Goal: Task Accomplishment & Management: Manage account settings

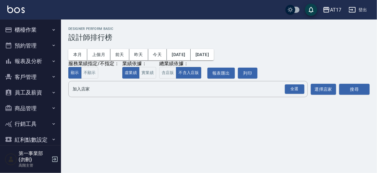
click at [161, 29] on h2 "Designer Perform Basic" at bounding box center [218, 29] width 301 height 4
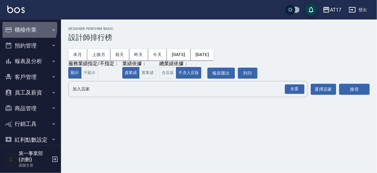
click at [18, 27] on button "櫃檯作業" at bounding box center [30, 30] width 56 height 16
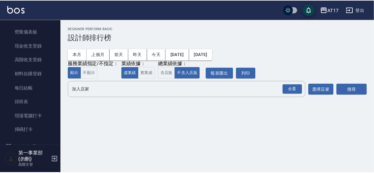
scroll to position [76, 0]
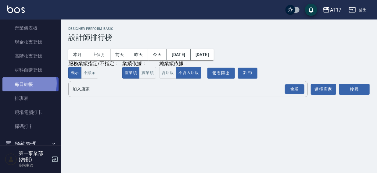
click at [22, 83] on link "每日結帳" at bounding box center [30, 84] width 56 height 14
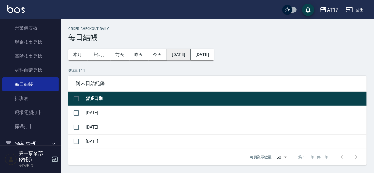
click at [179, 57] on button "[DATE]" at bounding box center [178, 54] width 23 height 11
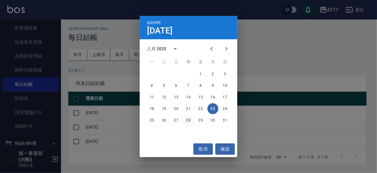
click at [186, 120] on button "28" at bounding box center [188, 120] width 11 height 11
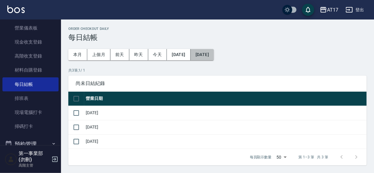
click at [214, 55] on button "[DATE]" at bounding box center [201, 54] width 23 height 11
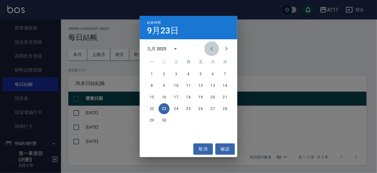
click at [211, 50] on icon "Previous month" at bounding box center [211, 48] width 7 height 7
click at [228, 48] on icon "Next month" at bounding box center [225, 48] width 7 height 7
click at [211, 49] on icon "Previous month" at bounding box center [211, 49] width 2 height 4
drag, startPoint x: 289, startPoint y: 38, endPoint x: 282, endPoint y: 50, distance: 14.0
click at [289, 38] on div "結束時間 9月23日 八月 2025 一 二 三 四 五 六 日 1 2 3 4 5 6 7 8 9 10 11 12 13 14 15 16 17 18 1…" at bounding box center [188, 86] width 377 height 173
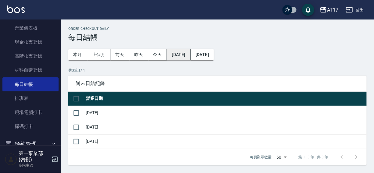
click at [186, 54] on button "2025/08/28" at bounding box center [178, 54] width 23 height 11
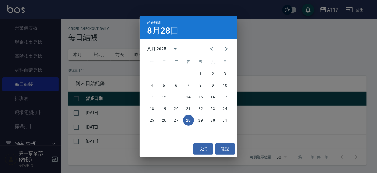
drag, startPoint x: 225, startPoint y: 51, endPoint x: 218, endPoint y: 60, distance: 11.3
click at [224, 51] on icon "Next month" at bounding box center [225, 48] width 7 height 7
click at [152, 75] on button "1" at bounding box center [151, 74] width 11 height 11
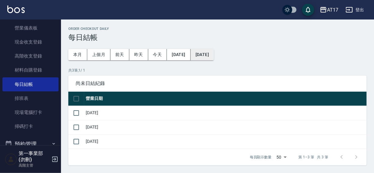
click at [207, 56] on button "[DATE]" at bounding box center [201, 54] width 23 height 11
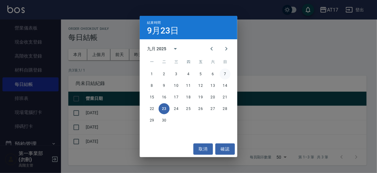
click at [224, 73] on button "7" at bounding box center [224, 74] width 11 height 11
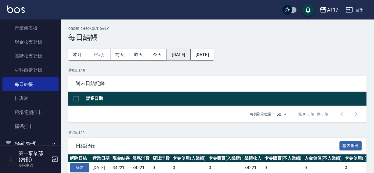
click at [187, 56] on button "2025/09/01" at bounding box center [178, 54] width 23 height 11
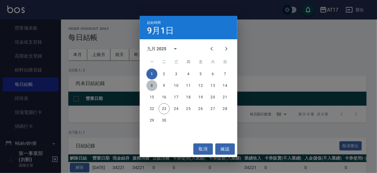
click at [150, 85] on button "8" at bounding box center [151, 85] width 11 height 11
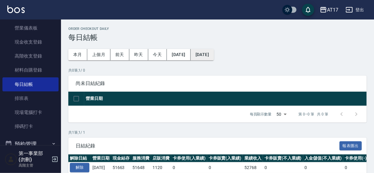
click at [214, 55] on button "2025/09/08" at bounding box center [201, 54] width 23 height 11
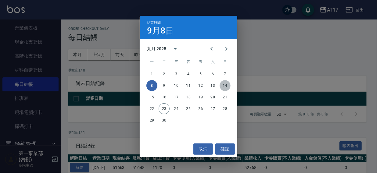
click at [228, 85] on button "14" at bounding box center [224, 85] width 11 height 11
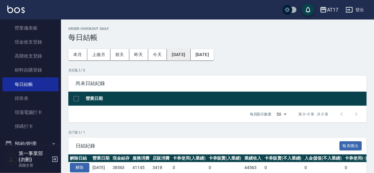
click at [173, 55] on button "[DATE]" at bounding box center [178, 54] width 23 height 11
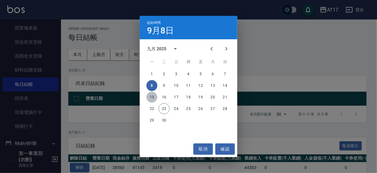
click at [153, 95] on button "15" at bounding box center [151, 97] width 11 height 11
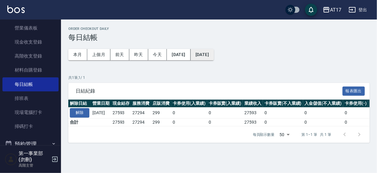
click at [214, 58] on button "[DATE]" at bounding box center [201, 54] width 23 height 11
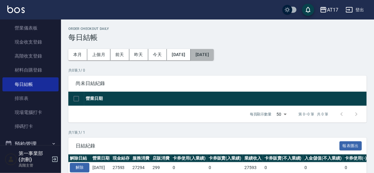
click at [211, 54] on button "[DATE]" at bounding box center [201, 54] width 23 height 11
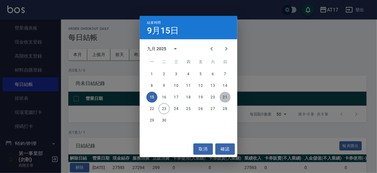
click at [227, 98] on button "21" at bounding box center [224, 97] width 11 height 11
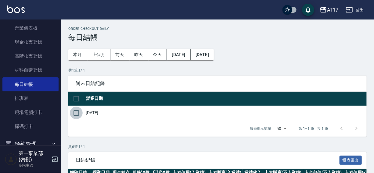
click at [76, 113] on input "checkbox" at bounding box center [76, 113] width 13 height 13
checkbox input "true"
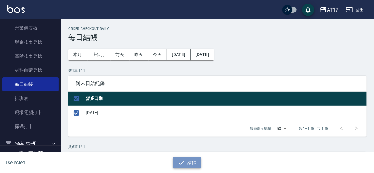
click at [186, 161] on button "結帳" at bounding box center [187, 162] width 28 height 11
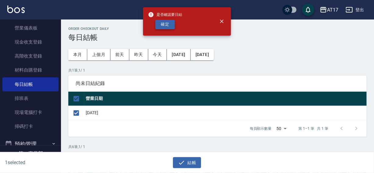
click at [168, 27] on button "確定" at bounding box center [164, 24] width 19 height 9
checkbox input "false"
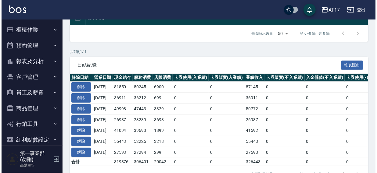
scroll to position [101, 0]
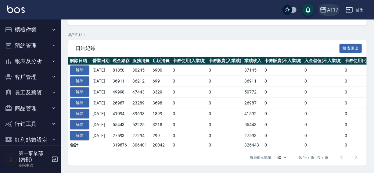
click at [331, 10] on div "AT17" at bounding box center [332, 10] width 11 height 8
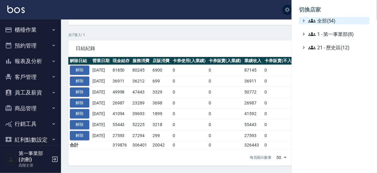
click at [323, 22] on span "全部(54)" at bounding box center [337, 20] width 59 height 7
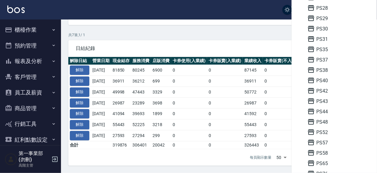
scroll to position [126, 0]
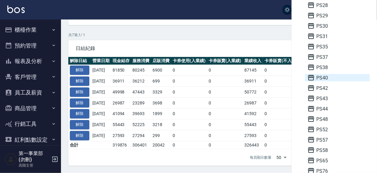
click at [320, 75] on span "PS40" at bounding box center [337, 77] width 60 height 7
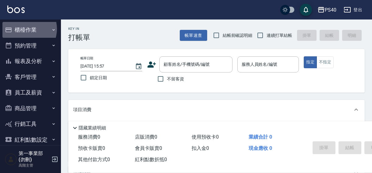
click at [24, 29] on button "櫃檯作業" at bounding box center [30, 30] width 56 height 16
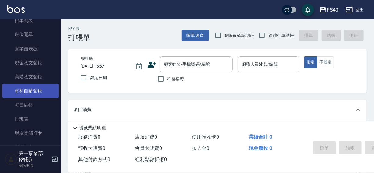
scroll to position [57, 0]
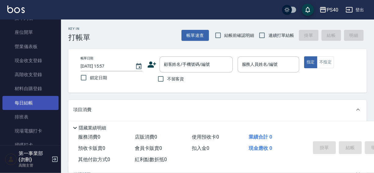
click at [23, 102] on link "每日結帳" at bounding box center [30, 103] width 56 height 14
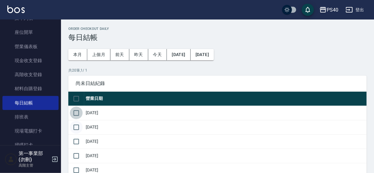
drag, startPoint x: 76, startPoint y: 112, endPoint x: 73, endPoint y: 128, distance: 16.7
click at [75, 114] on input "checkbox" at bounding box center [76, 113] width 13 height 13
checkbox input "true"
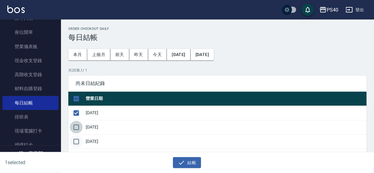
drag, startPoint x: 73, startPoint y: 129, endPoint x: 74, endPoint y: 138, distance: 8.9
click at [73, 129] on input "checkbox" at bounding box center [76, 127] width 13 height 13
checkbox input "true"
drag, startPoint x: 75, startPoint y: 142, endPoint x: 101, endPoint y: 123, distance: 32.4
click at [75, 143] on input "checkbox" at bounding box center [76, 141] width 13 height 13
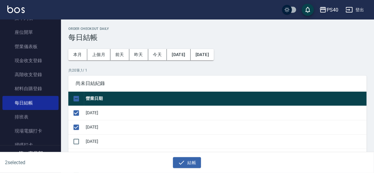
checkbox input "true"
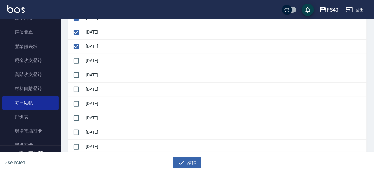
scroll to position [98, 0]
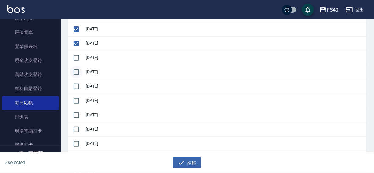
drag, startPoint x: 77, startPoint y: 57, endPoint x: 74, endPoint y: 67, distance: 10.1
click at [76, 58] on input "checkbox" at bounding box center [76, 57] width 13 height 13
checkbox input "true"
drag, startPoint x: 73, startPoint y: 72, endPoint x: 73, endPoint y: 76, distance: 3.7
click at [73, 73] on input "checkbox" at bounding box center [76, 72] width 13 height 13
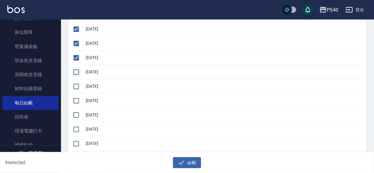
checkbox input "true"
click at [74, 86] on input "checkbox" at bounding box center [76, 86] width 13 height 13
checkbox input "true"
drag, startPoint x: 75, startPoint y: 95, endPoint x: 75, endPoint y: 105, distance: 9.8
click at [75, 97] on input "checkbox" at bounding box center [76, 100] width 13 height 13
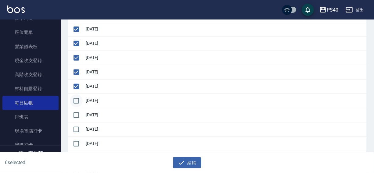
checkbox input "true"
drag, startPoint x: 74, startPoint y: 116, endPoint x: 74, endPoint y: 122, distance: 6.1
click at [74, 116] on input "checkbox" at bounding box center [76, 115] width 13 height 13
checkbox input "true"
drag, startPoint x: 74, startPoint y: 129, endPoint x: 74, endPoint y: 146, distance: 16.5
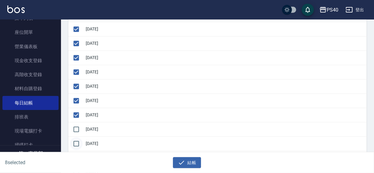
click at [74, 130] on input "checkbox" at bounding box center [76, 129] width 13 height 13
checkbox input "true"
click at [76, 143] on input "checkbox" at bounding box center [76, 143] width 13 height 13
checkbox input "true"
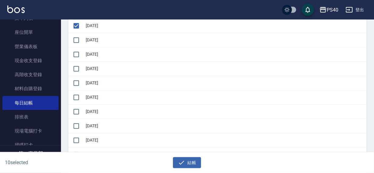
scroll to position [219, 0]
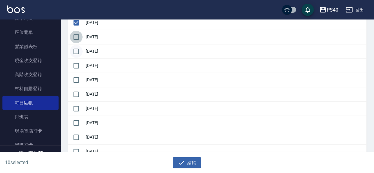
drag, startPoint x: 76, startPoint y: 37, endPoint x: 74, endPoint y: 48, distance: 11.2
click at [74, 44] on tbody "2025/09/04 2025/09/05 2025/09/06 2025/09/07 2025/09/08 2025/09/09 2025/09/10 20…" at bounding box center [217, 30] width 298 height 286
drag, startPoint x: 74, startPoint y: 49, endPoint x: 76, endPoint y: 60, distance: 11.1
click at [74, 51] on input "checkbox" at bounding box center [76, 51] width 13 height 13
checkbox input "true"
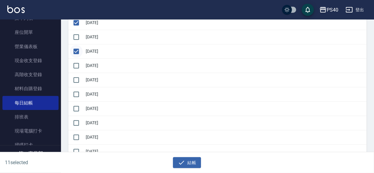
drag, startPoint x: 80, startPoint y: 36, endPoint x: 79, endPoint y: 47, distance: 10.7
click at [80, 36] on input "checkbox" at bounding box center [76, 37] width 13 height 13
checkbox input "true"
drag, startPoint x: 78, startPoint y: 66, endPoint x: 78, endPoint y: 71, distance: 4.6
click at [78, 67] on input "checkbox" at bounding box center [76, 65] width 13 height 13
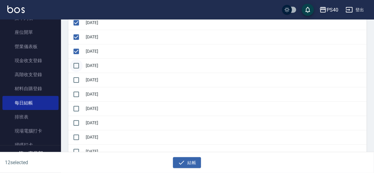
checkbox input "true"
drag, startPoint x: 77, startPoint y: 74, endPoint x: 76, endPoint y: 84, distance: 10.1
click at [77, 76] on input "checkbox" at bounding box center [76, 80] width 13 height 13
checkbox input "true"
click at [76, 91] on input "checkbox" at bounding box center [76, 94] width 13 height 13
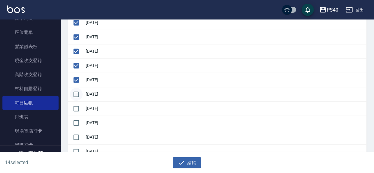
checkbox input "true"
click at [76, 102] on input "checkbox" at bounding box center [76, 108] width 13 height 13
checkbox input "true"
drag, startPoint x: 76, startPoint y: 117, endPoint x: 75, endPoint y: 127, distance: 10.1
click at [76, 119] on input "checkbox" at bounding box center [76, 123] width 13 height 13
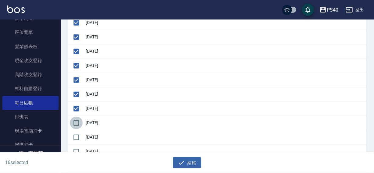
checkbox input "true"
drag, startPoint x: 75, startPoint y: 135, endPoint x: 101, endPoint y: 136, distance: 25.3
click at [76, 135] on input "checkbox" at bounding box center [76, 137] width 13 height 13
checkbox input "true"
click at [185, 166] on button "結帳" at bounding box center [187, 162] width 28 height 11
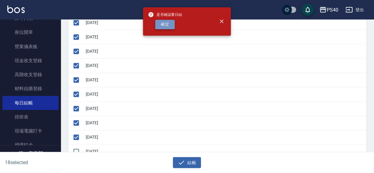
click at [169, 27] on button "確定" at bounding box center [164, 24] width 19 height 9
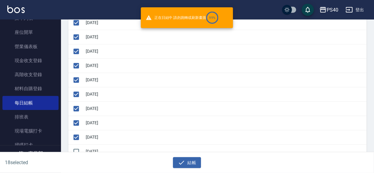
checkbox input "false"
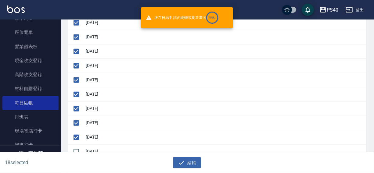
checkbox input "false"
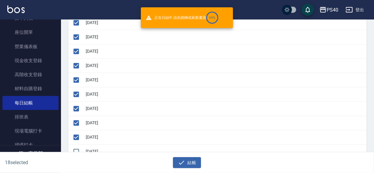
checkbox input "false"
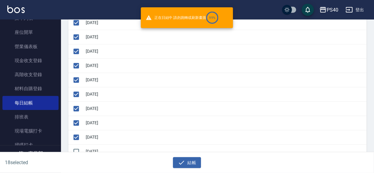
checkbox input "false"
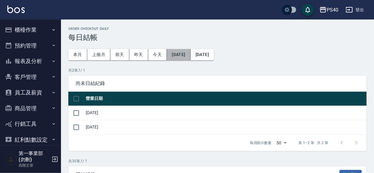
click at [186, 50] on button "[DATE]" at bounding box center [178, 54] width 23 height 11
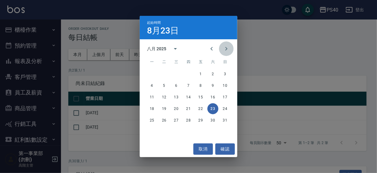
click at [226, 48] on icon "Next month" at bounding box center [226, 49] width 2 height 4
click at [149, 72] on button "1" at bounding box center [151, 74] width 11 height 11
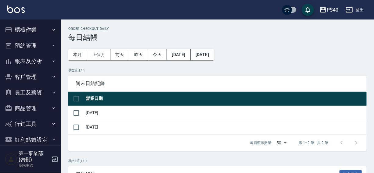
click at [214, 55] on button "[DATE]" at bounding box center [201, 54] width 23 height 11
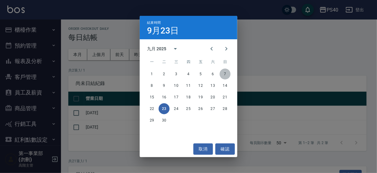
click at [227, 76] on button "7" at bounding box center [224, 74] width 11 height 11
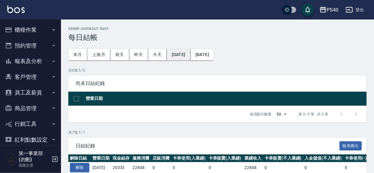
click at [185, 53] on button "2025/09/01" at bounding box center [178, 54] width 23 height 11
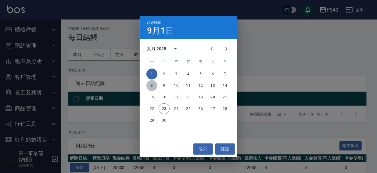
click at [153, 86] on button "8" at bounding box center [151, 85] width 11 height 11
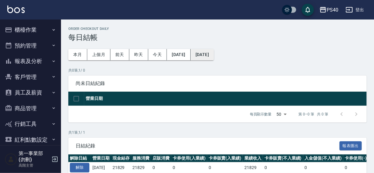
click at [213, 55] on button "2025/09/08" at bounding box center [201, 54] width 23 height 11
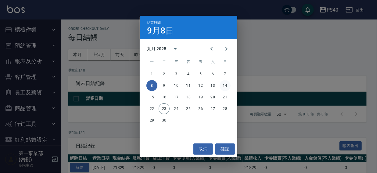
click at [224, 87] on button "14" at bounding box center [224, 85] width 11 height 11
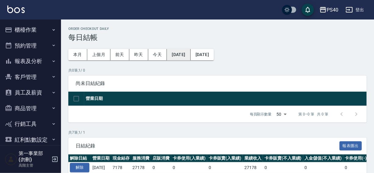
click at [185, 56] on button "2025/09/08" at bounding box center [178, 54] width 23 height 11
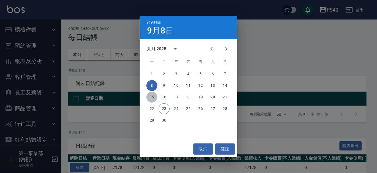
click at [152, 97] on button "15" at bounding box center [151, 97] width 11 height 11
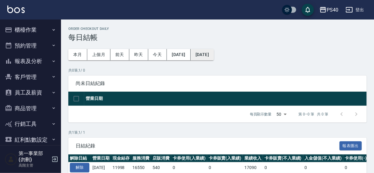
click at [214, 56] on button "[DATE]" at bounding box center [201, 54] width 23 height 11
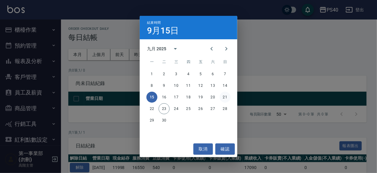
click at [225, 97] on button "21" at bounding box center [224, 97] width 11 height 11
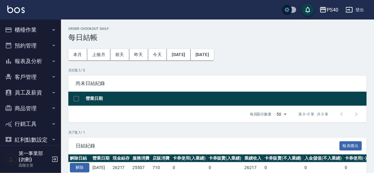
drag, startPoint x: 24, startPoint y: 31, endPoint x: 25, endPoint y: 39, distance: 8.3
click at [24, 32] on button "櫃檯作業" at bounding box center [30, 30] width 56 height 16
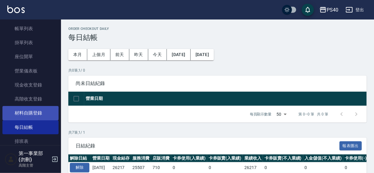
scroll to position [34, 0]
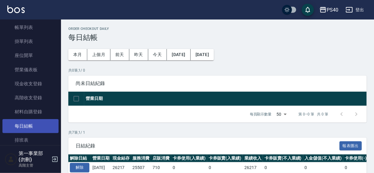
click at [28, 126] on link "每日結帳" at bounding box center [30, 126] width 56 height 14
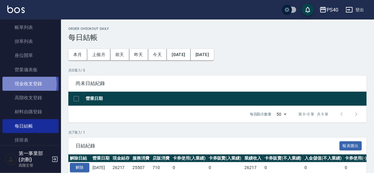
click at [25, 84] on link "現金收支登錄" at bounding box center [30, 84] width 56 height 14
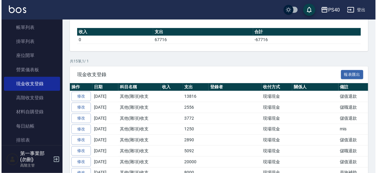
scroll to position [69, 0]
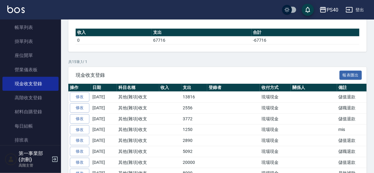
click at [232, 8] on div "PS40 登出" at bounding box center [187, 9] width 374 height 19
click at [331, 9] on div "PS40" at bounding box center [332, 10] width 12 height 8
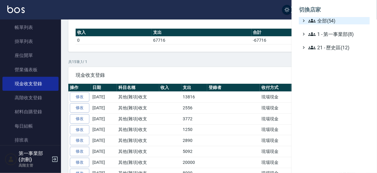
click at [324, 20] on span "全部(54)" at bounding box center [337, 20] width 59 height 7
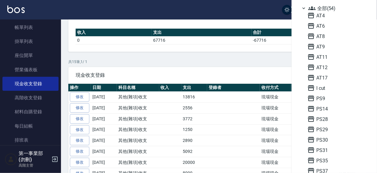
scroll to position [16, 0]
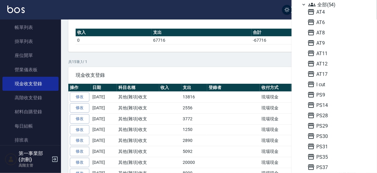
click at [227, 7] on div at bounding box center [188, 86] width 377 height 173
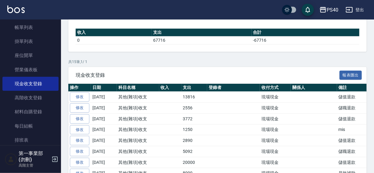
click at [204, 10] on div "PS40 登出" at bounding box center [187, 9] width 374 height 19
click at [328, 10] on div "PS40" at bounding box center [332, 10] width 12 height 8
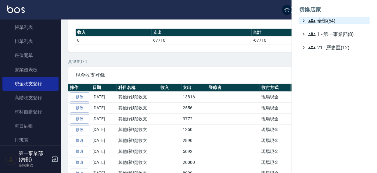
click at [326, 20] on span "全部(54)" at bounding box center [337, 20] width 59 height 7
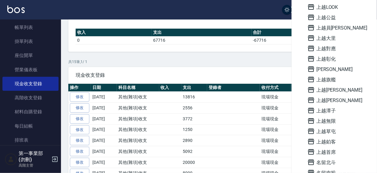
scroll to position [343, 0]
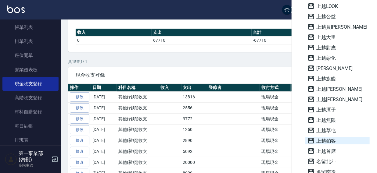
click at [325, 140] on span "上越鉑客" at bounding box center [337, 140] width 60 height 7
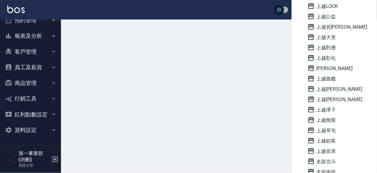
scroll to position [25, 0]
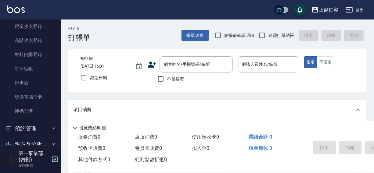
scroll to position [95, 0]
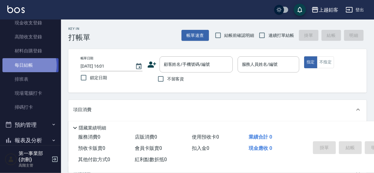
click at [24, 65] on link "每日結帳" at bounding box center [30, 65] width 56 height 14
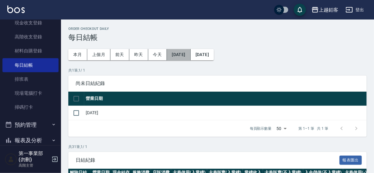
click at [177, 53] on button "[DATE]" at bounding box center [178, 54] width 23 height 11
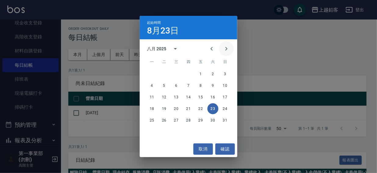
click at [228, 50] on icon "Next month" at bounding box center [225, 48] width 7 height 7
click at [152, 75] on button "1" at bounding box center [151, 74] width 11 height 11
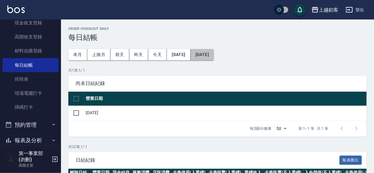
click at [213, 55] on button "[DATE]" at bounding box center [201, 54] width 23 height 11
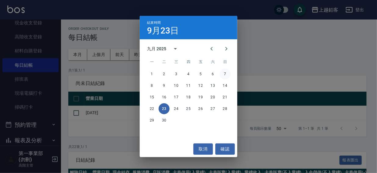
click at [226, 74] on button "7" at bounding box center [224, 74] width 11 height 11
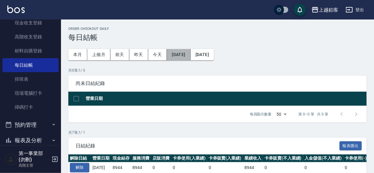
click at [185, 56] on button "[DATE]" at bounding box center [178, 54] width 23 height 11
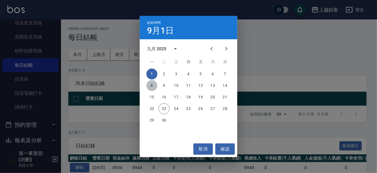
click at [151, 84] on button "8" at bounding box center [151, 85] width 11 height 11
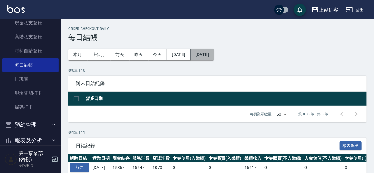
click at [214, 55] on button "[DATE]" at bounding box center [201, 54] width 23 height 11
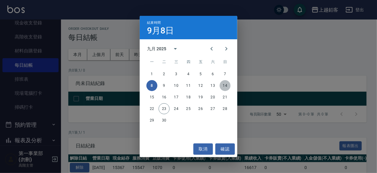
click at [224, 88] on button "14" at bounding box center [224, 85] width 11 height 11
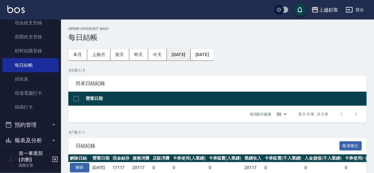
click at [178, 56] on button "[DATE]" at bounding box center [178, 54] width 23 height 11
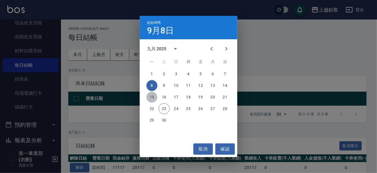
click at [154, 96] on button "15" at bounding box center [151, 97] width 11 height 11
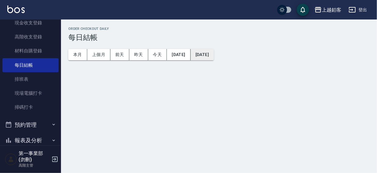
click at [214, 55] on button "[DATE]" at bounding box center [201, 54] width 23 height 11
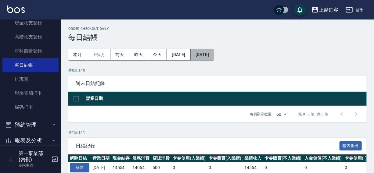
click at [214, 55] on button "[DATE]" at bounding box center [201, 54] width 23 height 11
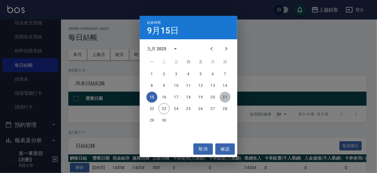
click at [226, 97] on button "21" at bounding box center [224, 97] width 11 height 11
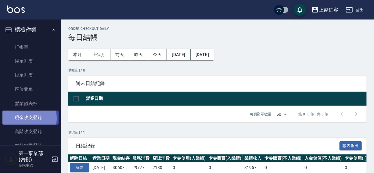
click at [23, 119] on link "現金收支登錄" at bounding box center [30, 118] width 56 height 14
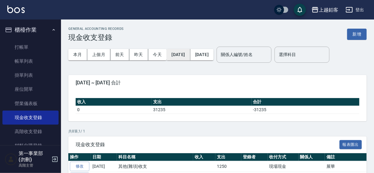
click at [185, 55] on button "[DATE]" at bounding box center [177, 54] width 23 height 11
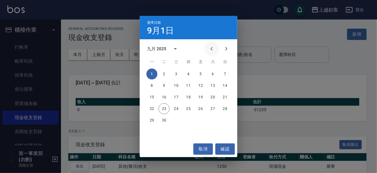
click at [212, 49] on icon "Previous month" at bounding box center [211, 48] width 7 height 7
drag, startPoint x: 224, startPoint y: 73, endPoint x: 227, endPoint y: 59, distance: 14.6
click at [224, 73] on button "1" at bounding box center [224, 74] width 11 height 11
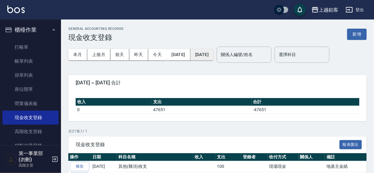
click at [213, 53] on button "[DATE]" at bounding box center [201, 54] width 23 height 11
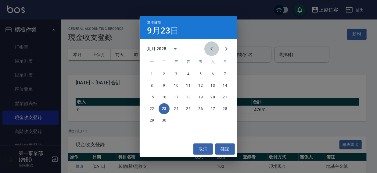
click at [211, 48] on icon "Previous month" at bounding box center [211, 49] width 2 height 4
click at [150, 131] on button "30" at bounding box center [151, 131] width 11 height 11
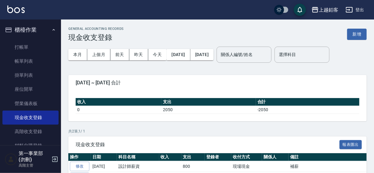
click at [200, 9] on div "上越鉑客 登出" at bounding box center [187, 9] width 374 height 19
click at [324, 11] on div "上越鉑客" at bounding box center [327, 10] width 19 height 8
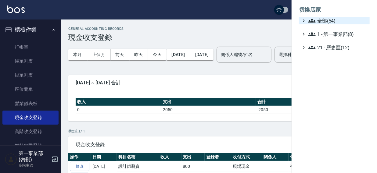
click at [322, 20] on span "全部(54)" at bounding box center [337, 20] width 59 height 7
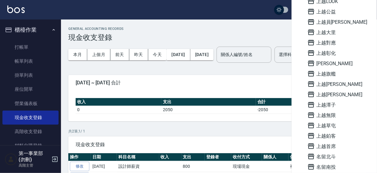
scroll to position [334, 0]
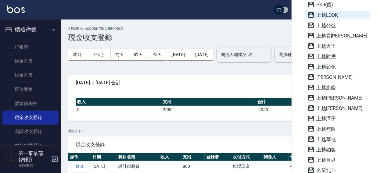
click at [333, 14] on span "上越LOOK" at bounding box center [337, 14] width 60 height 7
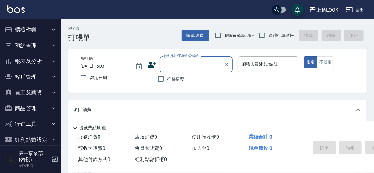
click at [21, 28] on button "櫃檯作業" at bounding box center [30, 30] width 56 height 16
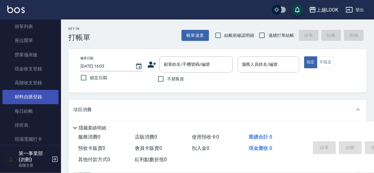
scroll to position [51, 0]
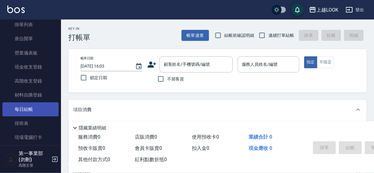
click at [28, 107] on link "每日結帳" at bounding box center [30, 109] width 56 height 14
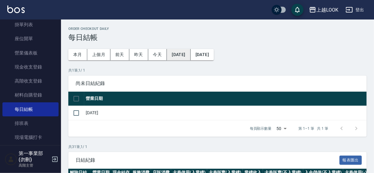
click at [186, 54] on button "[DATE]" at bounding box center [178, 54] width 23 height 11
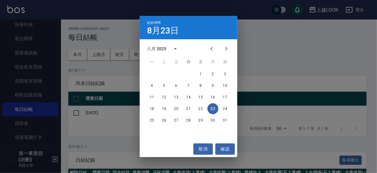
drag, startPoint x: 224, startPoint y: 50, endPoint x: 213, endPoint y: 67, distance: 20.5
click at [224, 50] on icon "Next month" at bounding box center [225, 48] width 7 height 7
click at [152, 74] on button "1" at bounding box center [151, 74] width 11 height 11
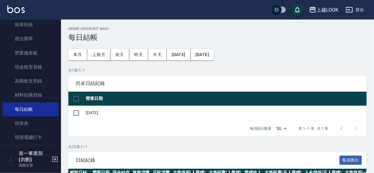
click at [211, 55] on button "[DATE]" at bounding box center [201, 54] width 23 height 11
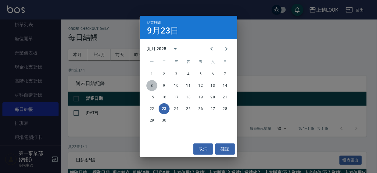
click at [151, 86] on button "8" at bounding box center [151, 85] width 11 height 11
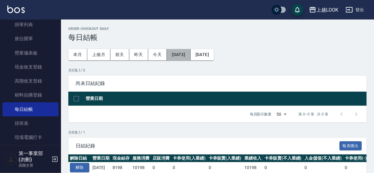
click at [182, 52] on button "[DATE]" at bounding box center [178, 54] width 23 height 11
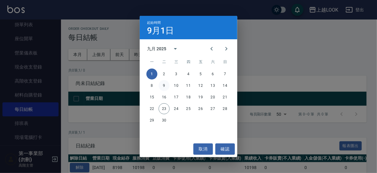
click at [164, 85] on button "9" at bounding box center [163, 85] width 11 height 11
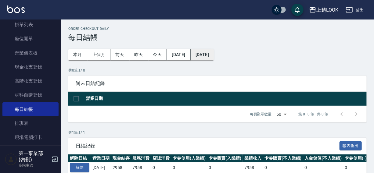
click at [213, 56] on button "[DATE]" at bounding box center [201, 54] width 23 height 11
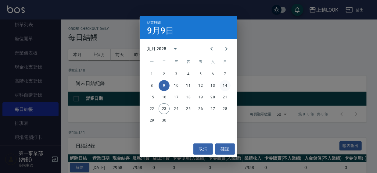
click at [227, 87] on button "14" at bounding box center [224, 85] width 11 height 11
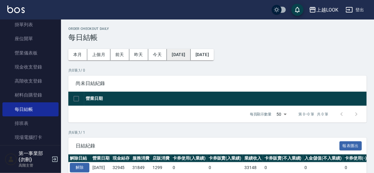
click at [184, 54] on button "[DATE]" at bounding box center [178, 54] width 23 height 11
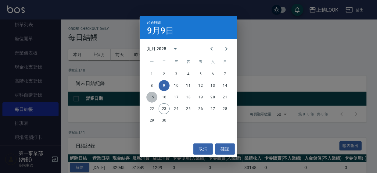
click at [153, 98] on button "15" at bounding box center [151, 97] width 11 height 11
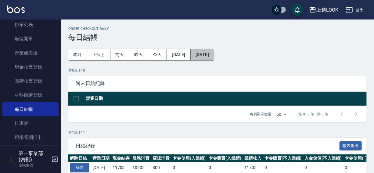
click at [211, 55] on button "[DATE]" at bounding box center [201, 54] width 23 height 11
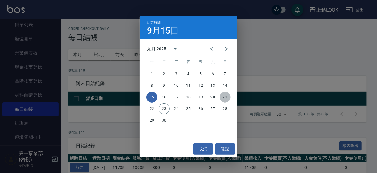
click at [228, 96] on button "21" at bounding box center [224, 97] width 11 height 11
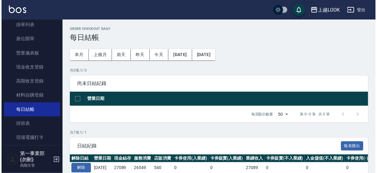
scroll to position [101, 0]
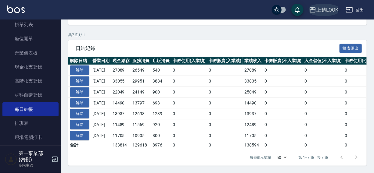
click at [324, 11] on div "上越LOOK" at bounding box center [327, 10] width 22 height 8
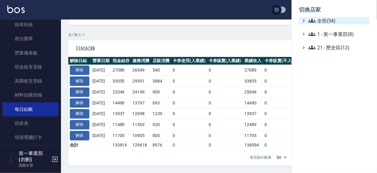
click at [324, 22] on span "全部(54)" at bounding box center [337, 20] width 59 height 7
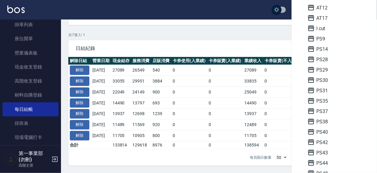
scroll to position [73, 0]
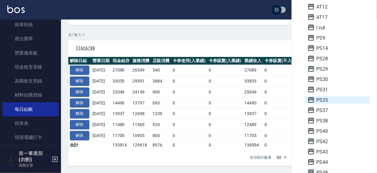
click at [327, 101] on span "PS35" at bounding box center [337, 99] width 60 height 7
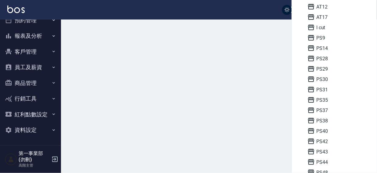
scroll to position [25, 0]
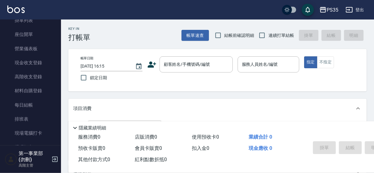
scroll to position [67, 0]
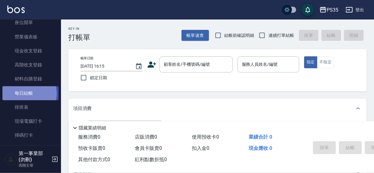
click at [26, 93] on link "每日結帳" at bounding box center [30, 93] width 56 height 14
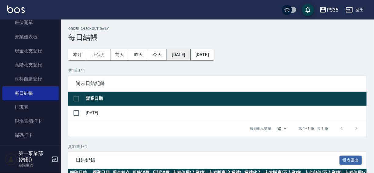
click at [172, 57] on button "[DATE]" at bounding box center [178, 54] width 23 height 11
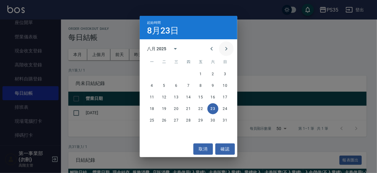
click at [222, 49] on icon "Next month" at bounding box center [225, 48] width 7 height 7
click at [153, 96] on button "15" at bounding box center [151, 97] width 11 height 11
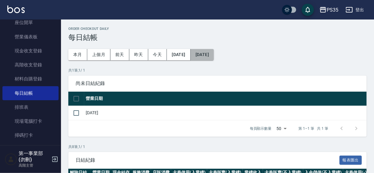
click at [214, 55] on button "[DATE]" at bounding box center [201, 54] width 23 height 11
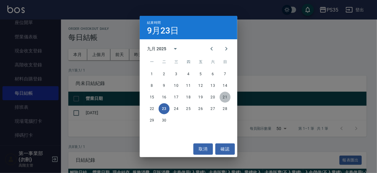
click at [225, 100] on button "21" at bounding box center [224, 97] width 11 height 11
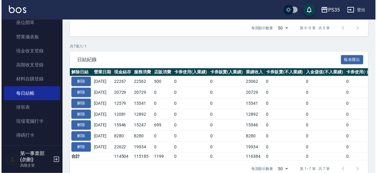
scroll to position [101, 0]
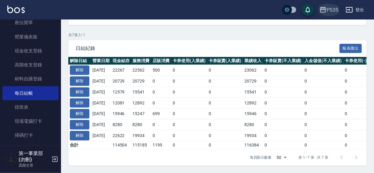
click at [326, 10] on icon "button" at bounding box center [322, 9] width 7 height 7
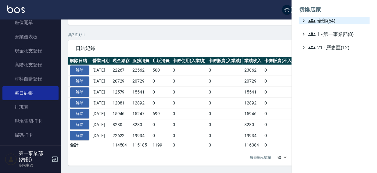
click at [327, 18] on span "全部(54)" at bounding box center [337, 20] width 59 height 7
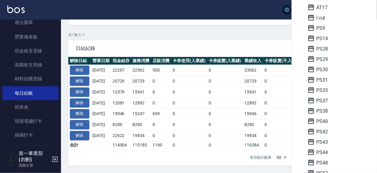
scroll to position [109, 0]
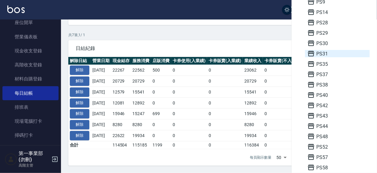
click at [326, 54] on span "PS31" at bounding box center [337, 53] width 60 height 7
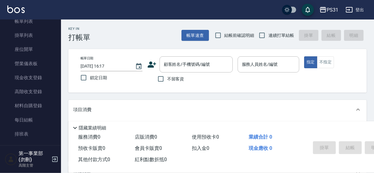
scroll to position [49, 0]
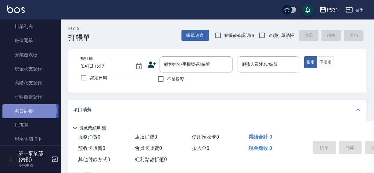
click at [23, 111] on link "每日結帳" at bounding box center [30, 111] width 56 height 14
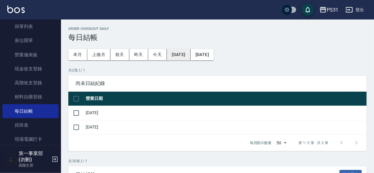
click at [181, 53] on button "[DATE]" at bounding box center [178, 54] width 23 height 11
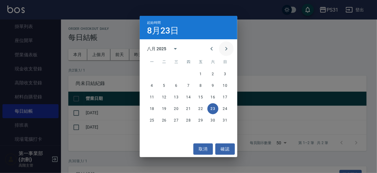
click at [225, 49] on icon "Next month" at bounding box center [225, 48] width 7 height 7
click at [151, 72] on button "1" at bounding box center [151, 74] width 11 height 11
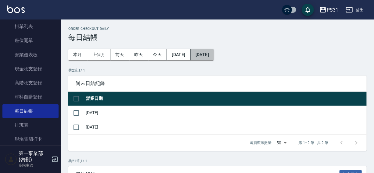
click at [207, 55] on button "[DATE]" at bounding box center [201, 54] width 23 height 11
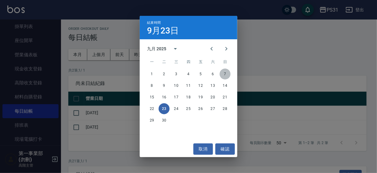
click at [222, 74] on button "7" at bounding box center [224, 74] width 11 height 11
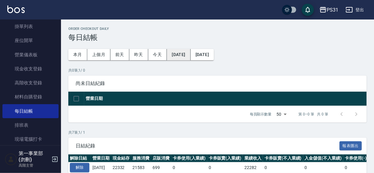
click at [186, 54] on button "[DATE]" at bounding box center [178, 54] width 23 height 11
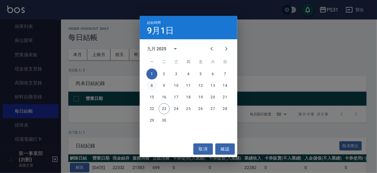
click at [151, 85] on button "8" at bounding box center [151, 85] width 11 height 11
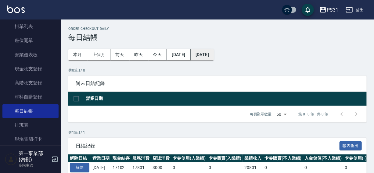
click at [209, 52] on button "[DATE]" at bounding box center [201, 54] width 23 height 11
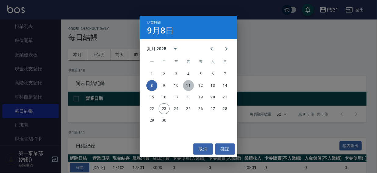
click at [190, 86] on button "11" at bounding box center [188, 85] width 11 height 11
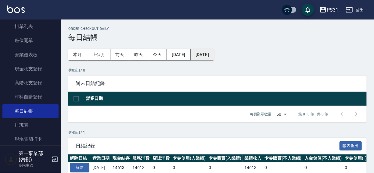
click at [213, 53] on button "[DATE]" at bounding box center [201, 54] width 23 height 11
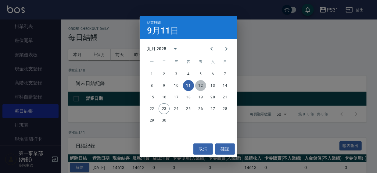
click at [199, 85] on button "12" at bounding box center [200, 85] width 11 height 11
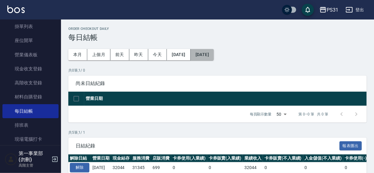
click at [214, 52] on button "[DATE]" at bounding box center [201, 54] width 23 height 11
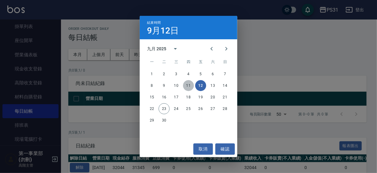
click at [189, 83] on button "11" at bounding box center [188, 85] width 11 height 11
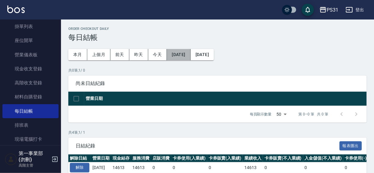
click at [190, 54] on button "[DATE]" at bounding box center [178, 54] width 23 height 11
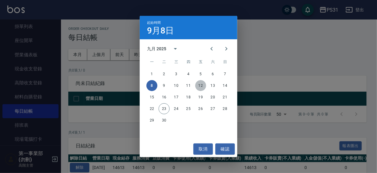
click at [199, 86] on button "12" at bounding box center [200, 85] width 11 height 11
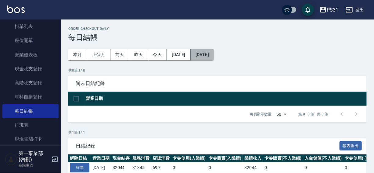
click at [210, 55] on button "[DATE]" at bounding box center [201, 54] width 23 height 11
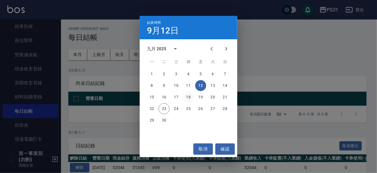
click at [188, 95] on button "18" at bounding box center [188, 97] width 11 height 11
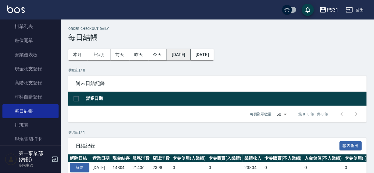
click at [185, 54] on button "[DATE]" at bounding box center [178, 54] width 23 height 11
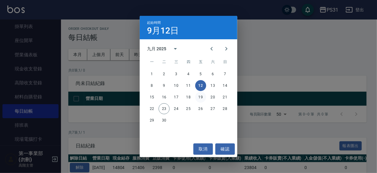
click at [199, 97] on button "19" at bounding box center [200, 97] width 11 height 11
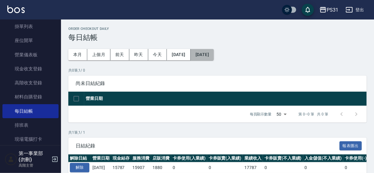
drag, startPoint x: 207, startPoint y: 69, endPoint x: 216, endPoint y: 53, distance: 19.1
click at [214, 53] on button "[DATE]" at bounding box center [201, 54] width 23 height 11
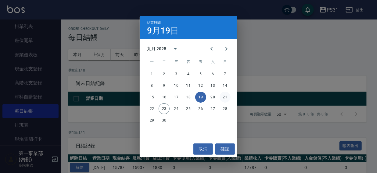
click at [224, 97] on button "21" at bounding box center [224, 97] width 11 height 11
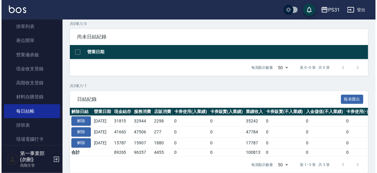
scroll to position [58, 0]
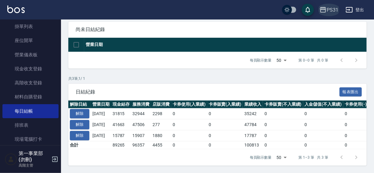
click at [333, 7] on div "PS31" at bounding box center [332, 10] width 12 height 8
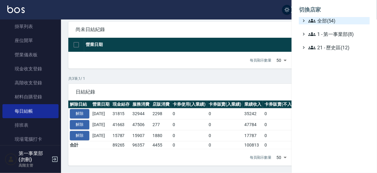
click at [321, 20] on span "全部(54)" at bounding box center [337, 20] width 59 height 7
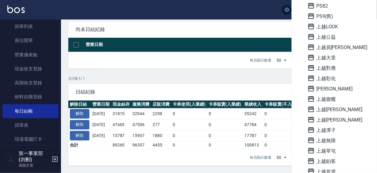
scroll to position [437, 0]
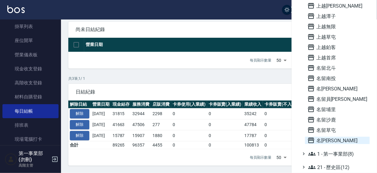
click at [325, 139] on span "名[PERSON_NAME]" at bounding box center [337, 140] width 60 height 7
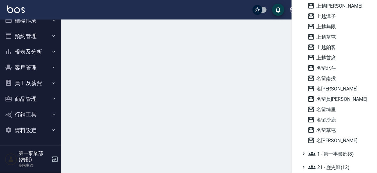
scroll to position [9, 0]
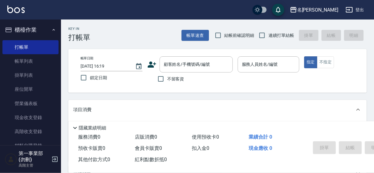
scroll to position [27, 0]
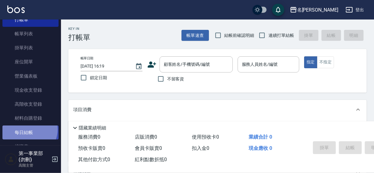
click at [29, 129] on link "每日結帳" at bounding box center [30, 133] width 56 height 14
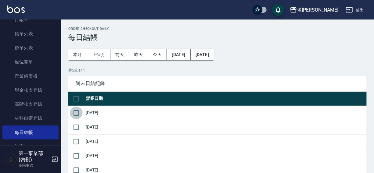
click at [77, 116] on input "checkbox" at bounding box center [76, 113] width 13 height 13
checkbox input "true"
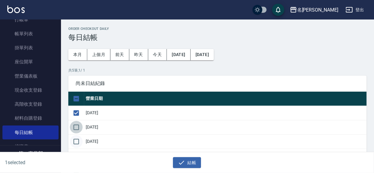
drag, startPoint x: 77, startPoint y: 127, endPoint x: 76, endPoint y: 138, distance: 11.0
click at [77, 130] on input "checkbox" at bounding box center [76, 127] width 13 height 13
checkbox input "true"
click at [76, 139] on input "checkbox" at bounding box center [76, 141] width 13 height 13
checkbox input "true"
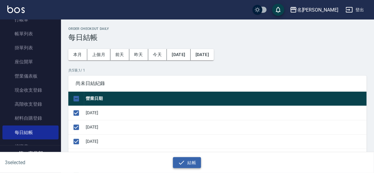
click at [189, 160] on button "結帳" at bounding box center [187, 162] width 28 height 11
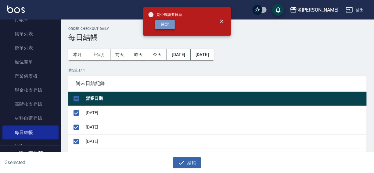
click at [170, 26] on button "確定" at bounding box center [164, 24] width 19 height 9
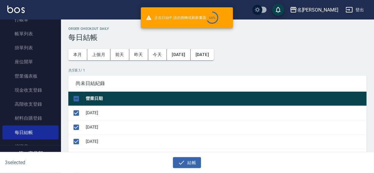
checkbox input "false"
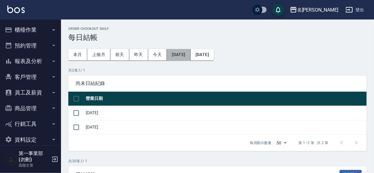
click at [188, 52] on button "[DATE]" at bounding box center [178, 54] width 23 height 11
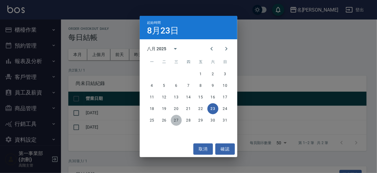
click at [174, 119] on button "27" at bounding box center [176, 120] width 11 height 11
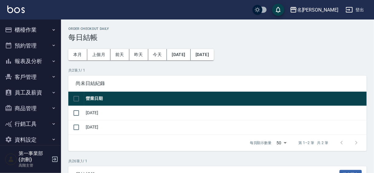
click at [210, 54] on button "[DATE]" at bounding box center [201, 54] width 23 height 11
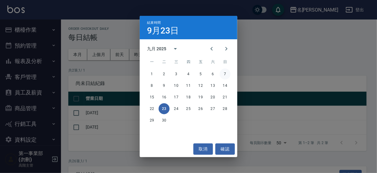
click at [223, 74] on button "7" at bounding box center [224, 74] width 11 height 11
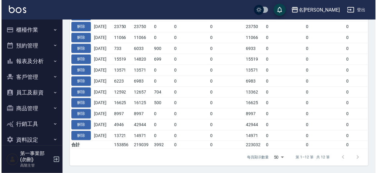
scroll to position [4, 0]
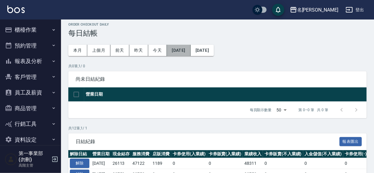
click at [181, 50] on button "[DATE]" at bounding box center [178, 50] width 23 height 11
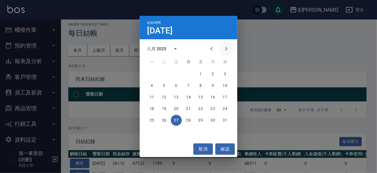
click at [226, 50] on icon "Next month" at bounding box center [225, 48] width 7 height 7
click at [152, 84] on button "8" at bounding box center [151, 85] width 11 height 11
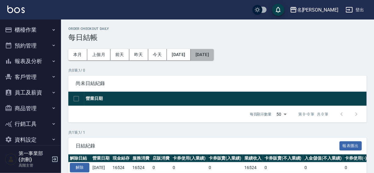
click at [214, 53] on button "[DATE]" at bounding box center [201, 54] width 23 height 11
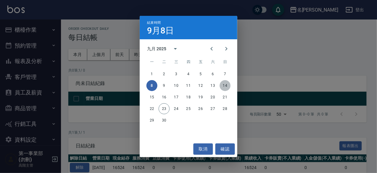
click at [225, 85] on button "14" at bounding box center [224, 85] width 11 height 11
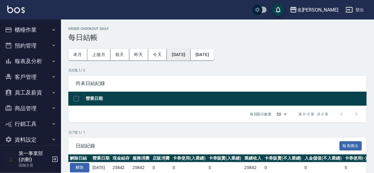
click at [187, 55] on button "[DATE]" at bounding box center [178, 54] width 23 height 11
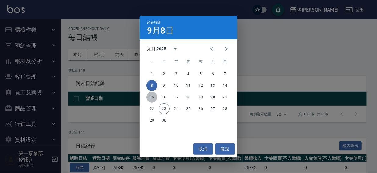
click at [153, 97] on button "15" at bounding box center [151, 97] width 11 height 11
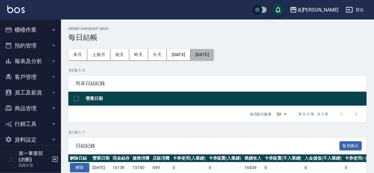
click at [214, 52] on button "[DATE]" at bounding box center [201, 54] width 23 height 11
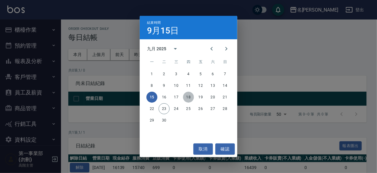
click at [186, 97] on button "18" at bounding box center [188, 97] width 11 height 11
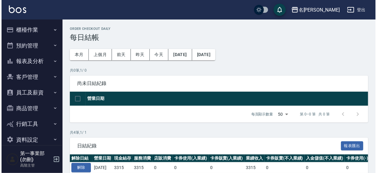
scroll to position [69, 0]
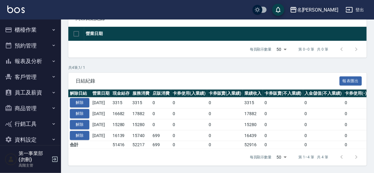
click at [323, 5] on button "名留霧峰" at bounding box center [313, 10] width 53 height 12
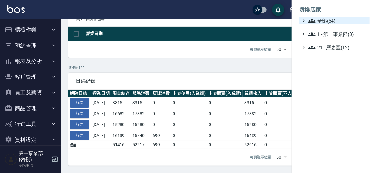
click at [325, 19] on span "全部(54)" at bounding box center [337, 20] width 59 height 7
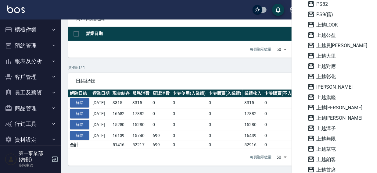
scroll to position [347, 0]
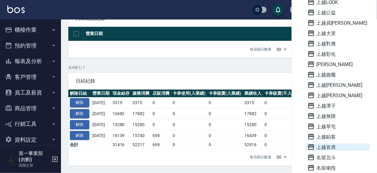
click at [324, 147] on span "上越首席" at bounding box center [337, 147] width 60 height 7
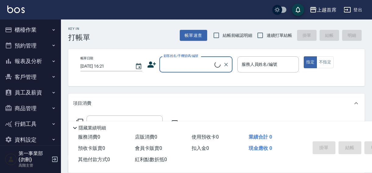
click at [25, 29] on button "櫃檯作業" at bounding box center [30, 30] width 56 height 16
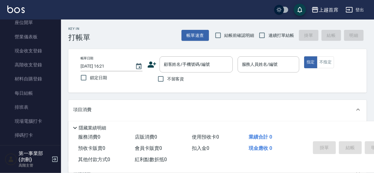
scroll to position [77, 0]
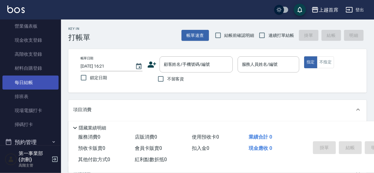
click at [27, 81] on link "每日結帳" at bounding box center [30, 83] width 56 height 14
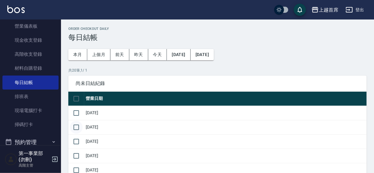
drag, startPoint x: 77, startPoint y: 112, endPoint x: 77, endPoint y: 123, distance: 11.0
click at [77, 113] on input "checkbox" at bounding box center [76, 113] width 13 height 13
checkbox input "true"
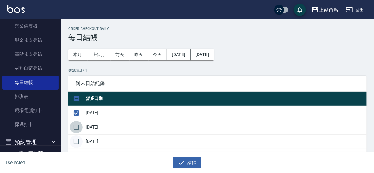
drag, startPoint x: 76, startPoint y: 127, endPoint x: 76, endPoint y: 140, distance: 12.5
click at [76, 127] on input "checkbox" at bounding box center [76, 127] width 13 height 13
checkbox input "true"
click at [76, 140] on input "checkbox" at bounding box center [76, 141] width 13 height 13
checkbox input "true"
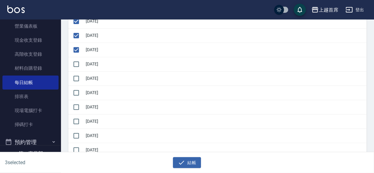
scroll to position [109, 0]
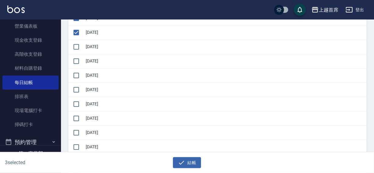
drag, startPoint x: 75, startPoint y: 45, endPoint x: 75, endPoint y: 53, distance: 8.5
click at [75, 47] on input "checkbox" at bounding box center [76, 47] width 13 height 13
checkbox input "true"
drag, startPoint x: 75, startPoint y: 60, endPoint x: 75, endPoint y: 73, distance: 13.7
click at [75, 63] on input "checkbox" at bounding box center [76, 61] width 13 height 13
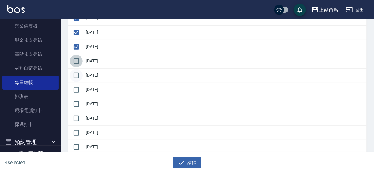
checkbox input "true"
drag, startPoint x: 75, startPoint y: 74, endPoint x: 75, endPoint y: 85, distance: 10.7
click at [75, 76] on input "checkbox" at bounding box center [76, 75] width 13 height 13
checkbox input "true"
drag, startPoint x: 74, startPoint y: 88, endPoint x: 74, endPoint y: 99, distance: 10.7
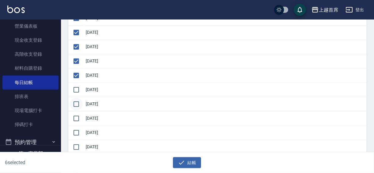
click at [74, 90] on input "checkbox" at bounding box center [76, 89] width 13 height 13
checkbox input "true"
drag, startPoint x: 76, startPoint y: 107, endPoint x: 76, endPoint y: 119, distance: 12.2
click at [76, 107] on input "checkbox" at bounding box center [76, 104] width 13 height 13
checkbox input "true"
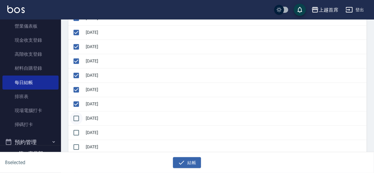
click at [76, 122] on input "checkbox" at bounding box center [76, 118] width 13 height 13
checkbox input "true"
click at [77, 136] on input "checkbox" at bounding box center [76, 132] width 13 height 13
checkbox input "true"
click at [77, 143] on input "checkbox" at bounding box center [76, 147] width 13 height 13
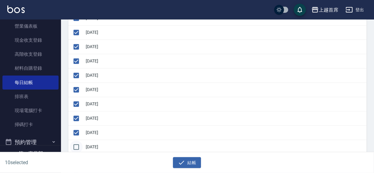
checkbox input "true"
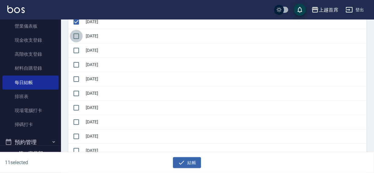
click at [75, 33] on input "checkbox" at bounding box center [76, 36] width 13 height 13
checkbox input "true"
drag, startPoint x: 76, startPoint y: 49, endPoint x: 77, endPoint y: 68, distance: 19.6
click at [76, 49] on input "checkbox" at bounding box center [76, 50] width 13 height 13
checkbox input "true"
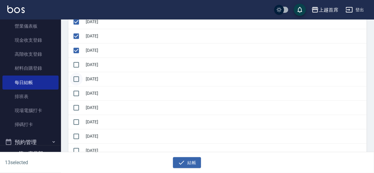
drag, startPoint x: 78, startPoint y: 68, endPoint x: 76, endPoint y: 73, distance: 5.3
click at [78, 68] on input "checkbox" at bounding box center [76, 64] width 13 height 13
checkbox input "true"
click at [76, 83] on input "checkbox" at bounding box center [76, 79] width 13 height 13
checkbox input "true"
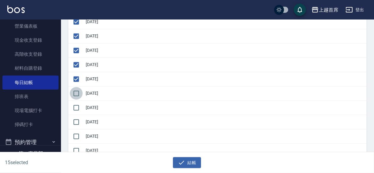
click at [76, 96] on input "checkbox" at bounding box center [76, 93] width 13 height 13
checkbox input "true"
drag, startPoint x: 78, startPoint y: 109, endPoint x: 77, endPoint y: 122, distance: 12.9
click at [78, 110] on input "checkbox" at bounding box center [76, 107] width 13 height 13
checkbox input "true"
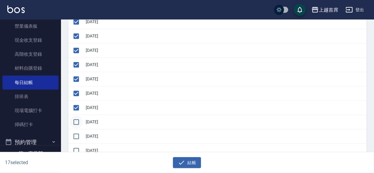
click at [77, 124] on input "checkbox" at bounding box center [76, 122] width 13 height 13
checkbox input "true"
click at [191, 164] on button "結帳" at bounding box center [187, 162] width 28 height 11
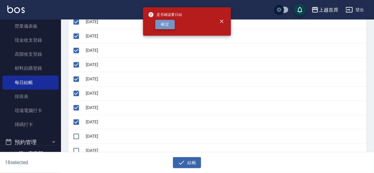
click at [166, 28] on button "確定" at bounding box center [164, 24] width 19 height 9
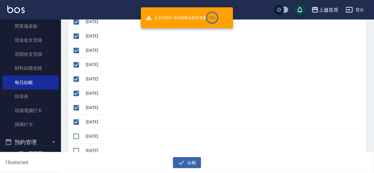
checkbox input "false"
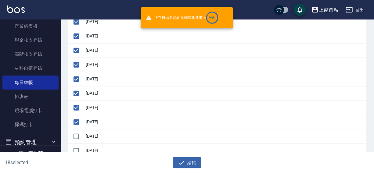
checkbox input "false"
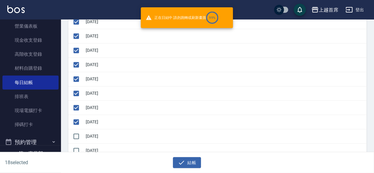
checkbox input "false"
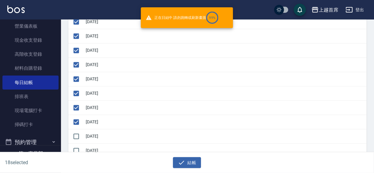
checkbox input "false"
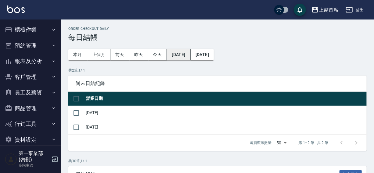
click at [180, 53] on button "[DATE]" at bounding box center [178, 54] width 23 height 11
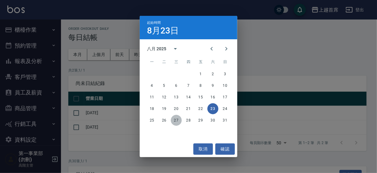
click at [175, 120] on button "27" at bounding box center [176, 120] width 11 height 11
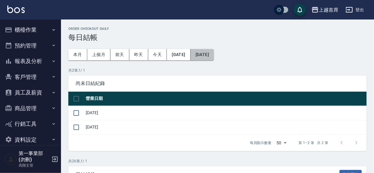
click at [213, 53] on button "[DATE]" at bounding box center [201, 54] width 23 height 11
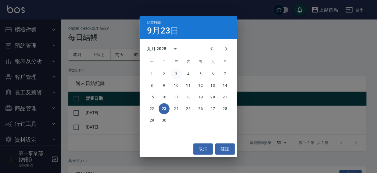
click at [177, 73] on button "3" at bounding box center [176, 74] width 11 height 11
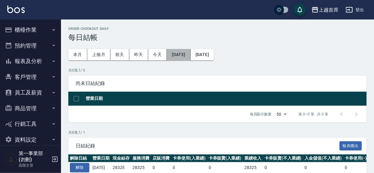
click at [183, 57] on button "[DATE]" at bounding box center [178, 54] width 23 height 11
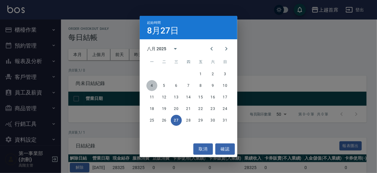
click at [151, 83] on button "4" at bounding box center [151, 85] width 11 height 11
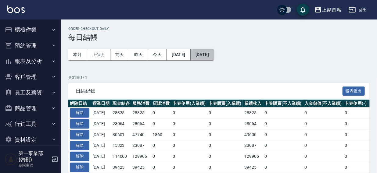
click at [214, 53] on button "[DATE]" at bounding box center [201, 54] width 23 height 11
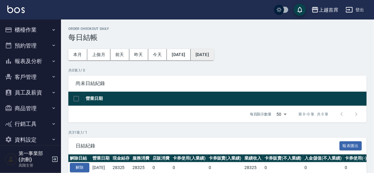
click at [214, 55] on button "[DATE]" at bounding box center [201, 54] width 23 height 11
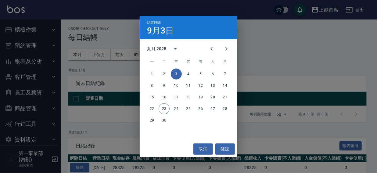
click at [317, 46] on div "結束時間 9月3日 九月 2025 一 二 三 四 五 六 日 1 2 3 4 5 6 7 8 9 10 11 12 13 14 15 16 17 18 19…" at bounding box center [188, 86] width 377 height 173
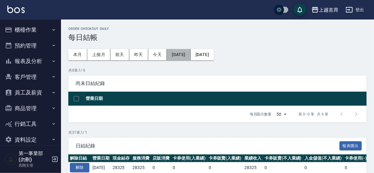
click at [187, 56] on button "2025/08/04" at bounding box center [178, 54] width 23 height 11
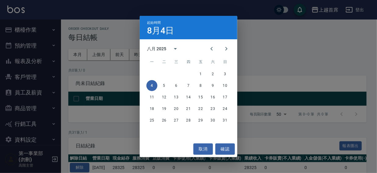
drag, startPoint x: 225, startPoint y: 51, endPoint x: 218, endPoint y: 62, distance: 13.3
click at [225, 51] on icon "Next month" at bounding box center [225, 48] width 7 height 7
click at [187, 73] on button "4" at bounding box center [188, 74] width 11 height 11
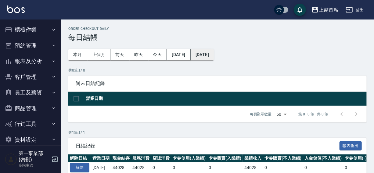
click at [210, 52] on button "[DATE]" at bounding box center [201, 54] width 23 height 11
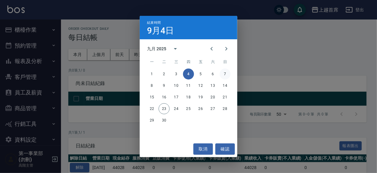
click at [223, 75] on button "7" at bounding box center [224, 74] width 11 height 11
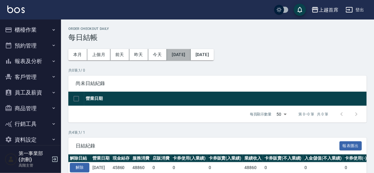
click at [189, 52] on button "[DATE]" at bounding box center [178, 54] width 23 height 11
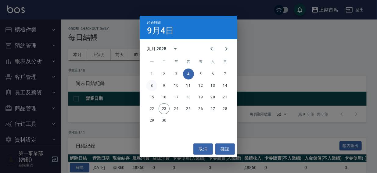
click at [152, 85] on button "8" at bounding box center [151, 85] width 11 height 11
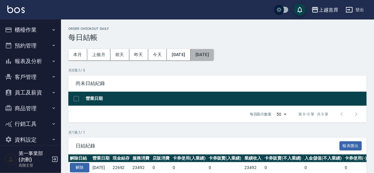
click at [214, 55] on button "[DATE]" at bounding box center [201, 54] width 23 height 11
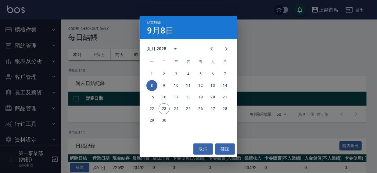
click at [227, 87] on button "14" at bounding box center [224, 85] width 11 height 11
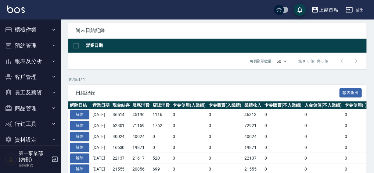
scroll to position [101, 0]
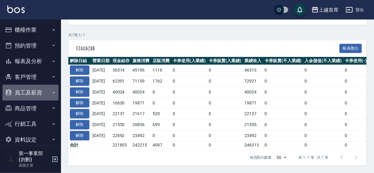
click at [33, 94] on button "員工及薪資" at bounding box center [30, 93] width 56 height 16
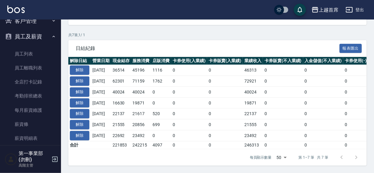
scroll to position [69, 0]
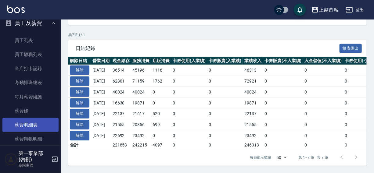
click at [24, 124] on link "薪資明細表" at bounding box center [30, 125] width 56 height 14
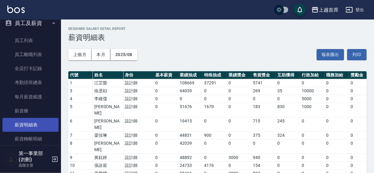
scroll to position [97, 0]
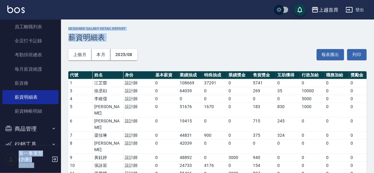
drag, startPoint x: 58, startPoint y: 77, endPoint x: 67, endPoint y: 53, distance: 25.2
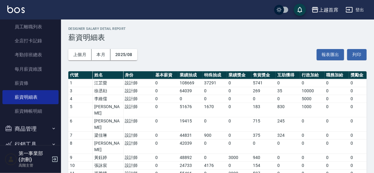
click at [61, 46] on div "櫃檯作業 打帳單 帳單列表 掛單列表 座位開單 營業儀表板 現金收支登錄 高階收支登錄 材料自購登錄 每日結帳 排班表 現場電腦打卡 掃碼打卡 預約管理 預約…" at bounding box center [30, 96] width 61 height 154
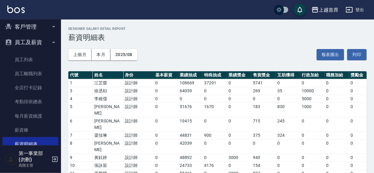
scroll to position [0, 0]
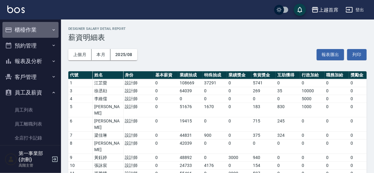
click at [32, 30] on button "櫃檯作業" at bounding box center [30, 30] width 56 height 16
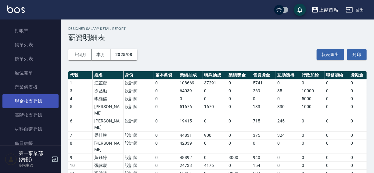
scroll to position [27, 0]
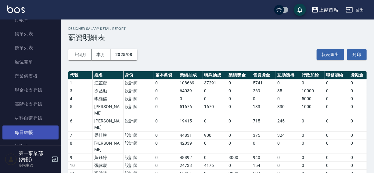
click at [20, 131] on link "每日結帳" at bounding box center [30, 133] width 56 height 14
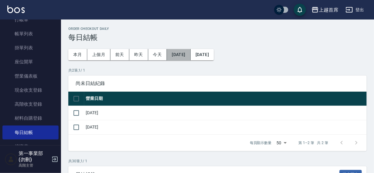
click at [179, 54] on button "2025/08/23" at bounding box center [178, 54] width 23 height 11
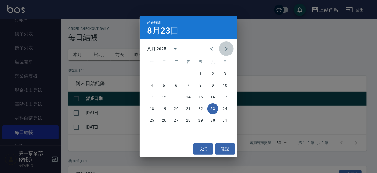
click at [224, 48] on icon "Next month" at bounding box center [225, 48] width 7 height 7
click at [150, 97] on button "15" at bounding box center [151, 97] width 11 height 11
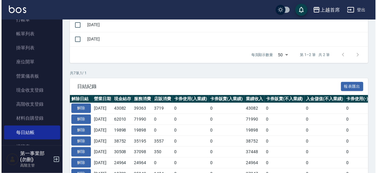
scroll to position [130, 0]
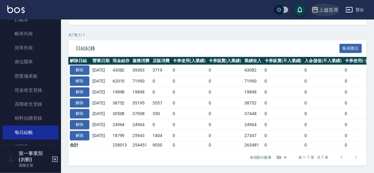
click at [331, 7] on div "上越首席" at bounding box center [327, 10] width 19 height 8
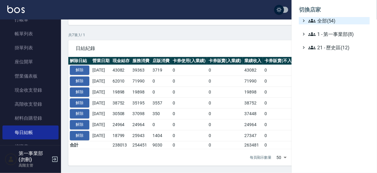
drag, startPoint x: 328, startPoint y: 18, endPoint x: 348, endPoint y: 21, distance: 20.3
click at [328, 19] on span "全部(54)" at bounding box center [337, 20] width 59 height 7
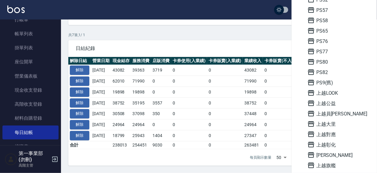
scroll to position [261, 0]
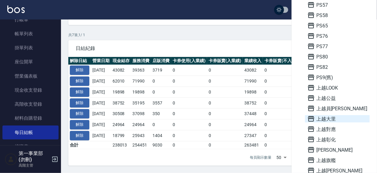
click at [324, 117] on span "上越大里" at bounding box center [337, 118] width 60 height 7
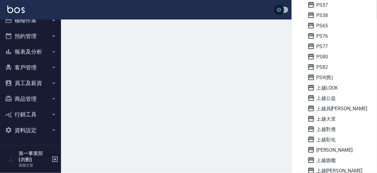
scroll to position [9, 0]
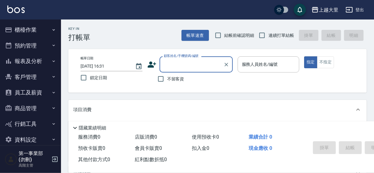
click at [26, 31] on button "櫃檯作業" at bounding box center [30, 30] width 56 height 16
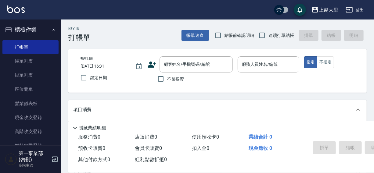
drag, startPoint x: 58, startPoint y: 66, endPoint x: 57, endPoint y: 76, distance: 10.1
click at [57, 76] on nav "櫃檯作業 打帳單 帳單列表 掛單列表 座位開單 營業儀表板 現金收支登錄 高階收支登錄 材料自購登錄 每日結帳 排班表 現場電腦打卡 掃碼打卡 預約管理 預約…" at bounding box center [30, 82] width 61 height 126
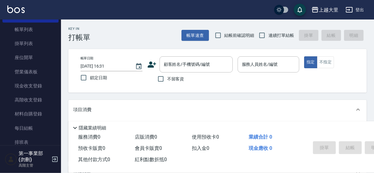
scroll to position [40, 0]
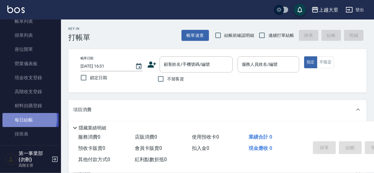
click at [25, 119] on link "每日結帳" at bounding box center [30, 120] width 56 height 14
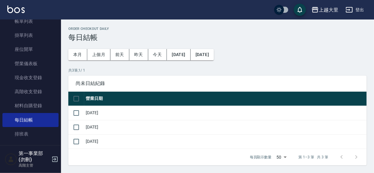
click at [179, 56] on button "[DATE]" at bounding box center [178, 54] width 23 height 11
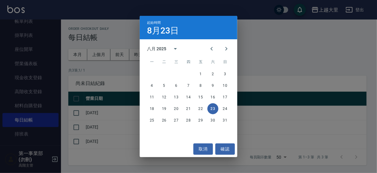
click at [248, 44] on div "起始時間 8月23日 八月 2025 一 二 三 四 五 六 日 1 2 3 4 5 6 7 8 9 10 11 12 13 14 15 16 17 18 1…" at bounding box center [188, 86] width 377 height 173
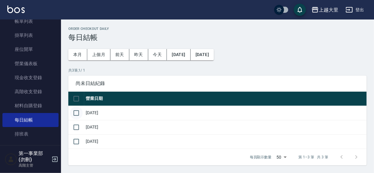
click at [77, 114] on input "checkbox" at bounding box center [76, 113] width 13 height 13
checkbox input "true"
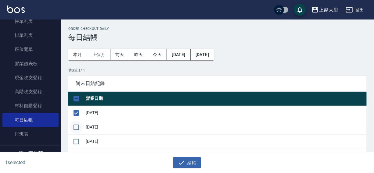
click at [75, 125] on input "checkbox" at bounding box center [76, 127] width 13 height 13
checkbox input "true"
click at [189, 163] on button "結帳" at bounding box center [187, 162] width 28 height 11
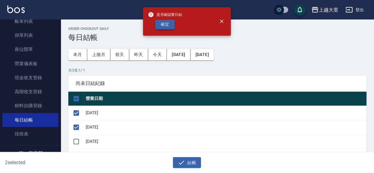
click at [165, 25] on button "確定" at bounding box center [164, 24] width 19 height 9
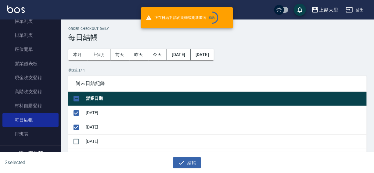
checkbox input "false"
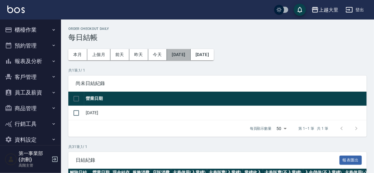
click at [181, 52] on button "[DATE]" at bounding box center [178, 54] width 23 height 11
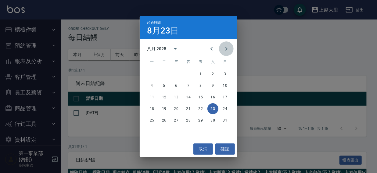
click at [226, 50] on icon "Next month" at bounding box center [226, 49] width 2 height 4
click at [164, 75] on button "2" at bounding box center [163, 74] width 11 height 11
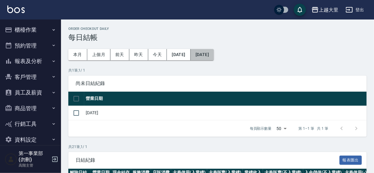
click at [214, 53] on button "[DATE]" at bounding box center [201, 54] width 23 height 11
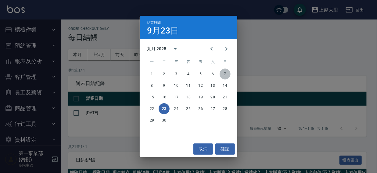
click at [225, 74] on button "7" at bounding box center [224, 74] width 11 height 11
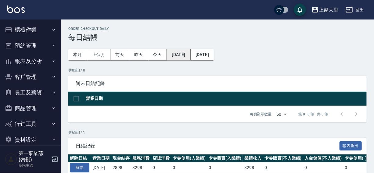
click at [188, 54] on button "[DATE]" at bounding box center [178, 54] width 23 height 11
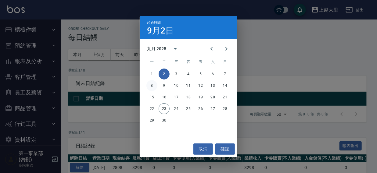
click at [149, 85] on button "8" at bounding box center [151, 85] width 11 height 11
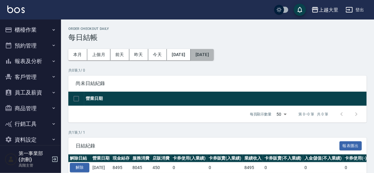
click at [211, 53] on button "[DATE]" at bounding box center [201, 54] width 23 height 11
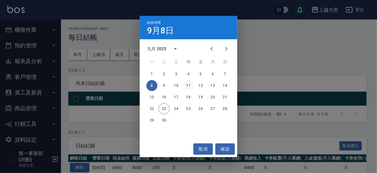
click at [187, 86] on button "11" at bounding box center [188, 85] width 11 height 11
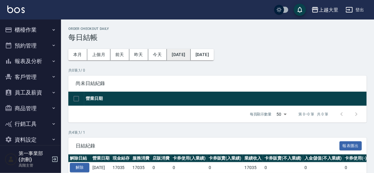
click at [179, 50] on button "[DATE]" at bounding box center [178, 54] width 23 height 11
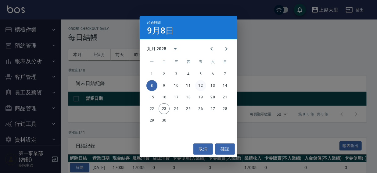
click at [201, 86] on button "12" at bounding box center [200, 85] width 11 height 11
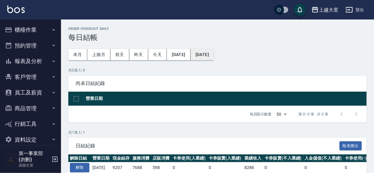
click at [214, 58] on button "[DATE]" at bounding box center [201, 54] width 23 height 11
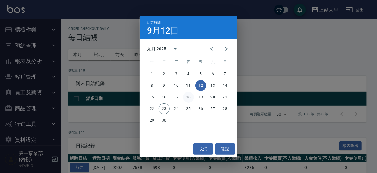
click at [189, 98] on button "18" at bounding box center [188, 97] width 11 height 11
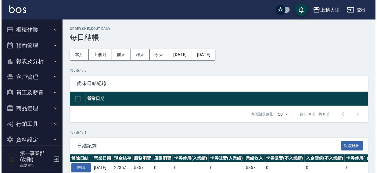
scroll to position [101, 0]
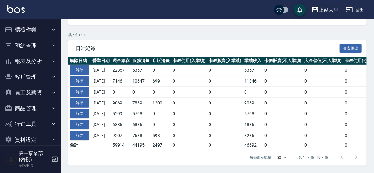
click at [321, 7] on div "上越大里" at bounding box center [327, 10] width 19 height 8
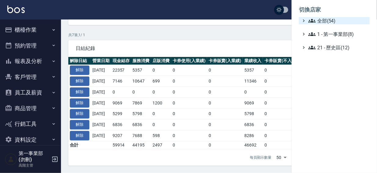
click at [329, 20] on span "全部(54)" at bounding box center [337, 20] width 59 height 7
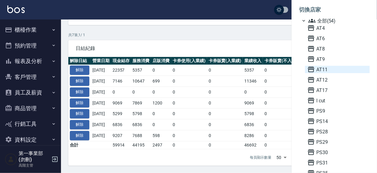
click at [332, 70] on span "AT11" at bounding box center [337, 69] width 60 height 7
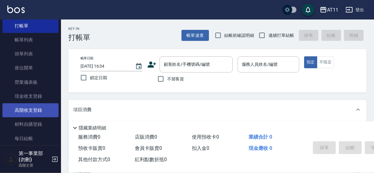
scroll to position [83, 0]
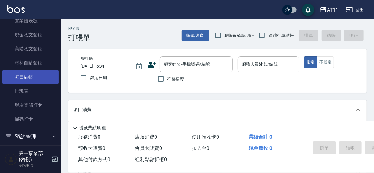
click at [30, 76] on link "每日結帳" at bounding box center [30, 77] width 56 height 14
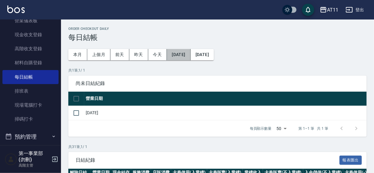
click at [182, 55] on button "[DATE]" at bounding box center [178, 54] width 23 height 11
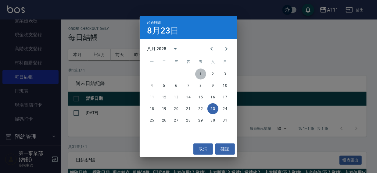
click at [199, 73] on button "1" at bounding box center [200, 74] width 11 height 11
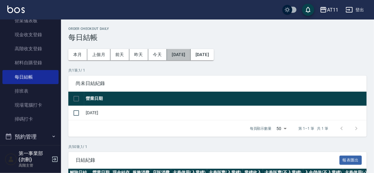
click at [182, 54] on button "[DATE]" at bounding box center [178, 54] width 23 height 11
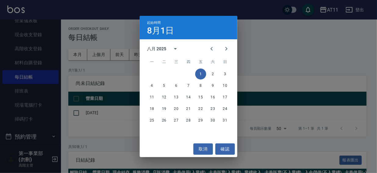
click at [222, 49] on icon "Next month" at bounding box center [225, 48] width 7 height 7
click at [153, 74] on button "1" at bounding box center [151, 74] width 11 height 11
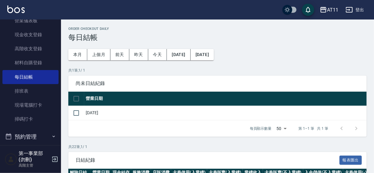
click at [214, 55] on button "[DATE]" at bounding box center [201, 54] width 23 height 11
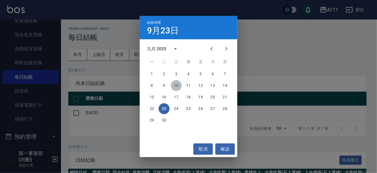
click at [174, 84] on button "10" at bounding box center [176, 85] width 11 height 11
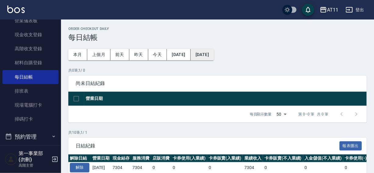
click at [214, 55] on button "[DATE]" at bounding box center [201, 54] width 23 height 11
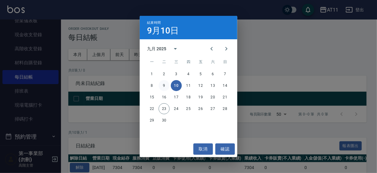
click at [165, 86] on button "9" at bounding box center [163, 85] width 11 height 11
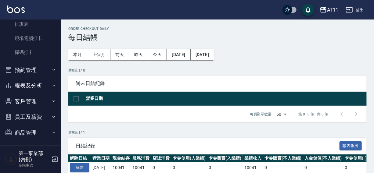
scroll to position [183, 0]
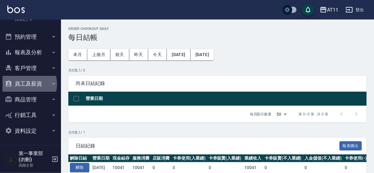
click at [22, 84] on button "員工及薪資" at bounding box center [30, 84] width 56 height 16
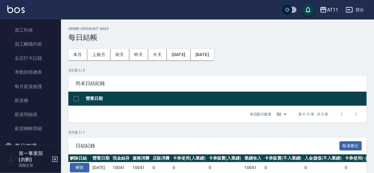
scroll to position [275, 0]
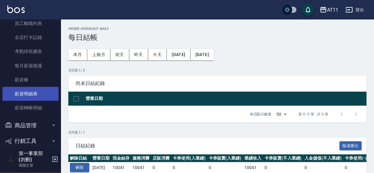
click at [28, 91] on link "薪資明細表" at bounding box center [30, 94] width 56 height 14
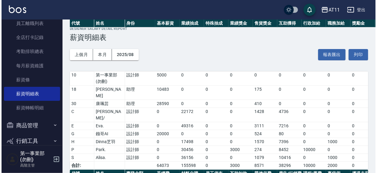
scroll to position [93, 0]
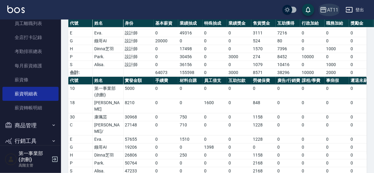
click at [330, 6] on div "AT11" at bounding box center [332, 10] width 11 height 8
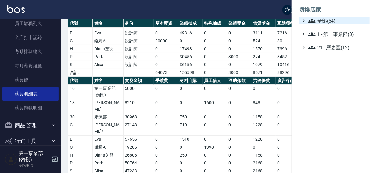
click at [331, 21] on span "全部(54)" at bounding box center [337, 20] width 59 height 7
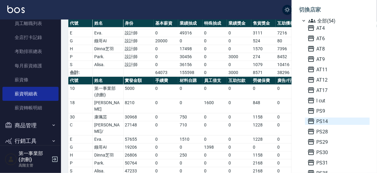
click at [326, 122] on span "PS14" at bounding box center [337, 121] width 60 height 7
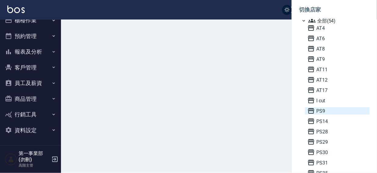
scroll to position [9, 0]
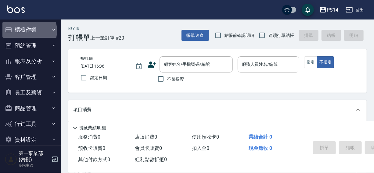
click at [23, 31] on button "櫃檯作業" at bounding box center [30, 30] width 56 height 16
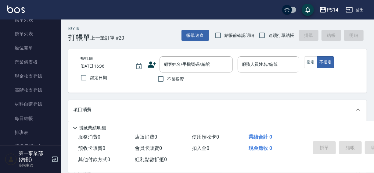
scroll to position [56, 0]
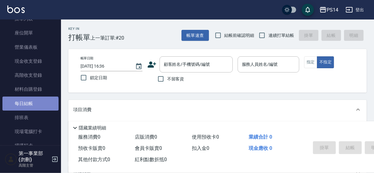
click at [30, 106] on link "每日結帳" at bounding box center [30, 104] width 56 height 14
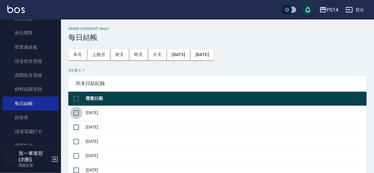
drag, startPoint x: 77, startPoint y: 114, endPoint x: 77, endPoint y: 126, distance: 12.5
click at [77, 114] on input "checkbox" at bounding box center [76, 113] width 13 height 13
checkbox input "true"
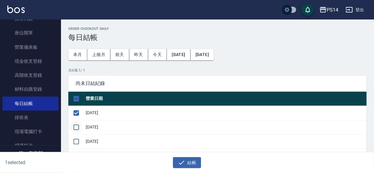
drag, startPoint x: 78, startPoint y: 126, endPoint x: 78, endPoint y: 132, distance: 5.2
click at [78, 128] on input "checkbox" at bounding box center [76, 127] width 13 height 13
checkbox input "true"
drag, startPoint x: 78, startPoint y: 135, endPoint x: 78, endPoint y: 139, distance: 3.7
click at [78, 136] on input "checkbox" at bounding box center [76, 141] width 13 height 13
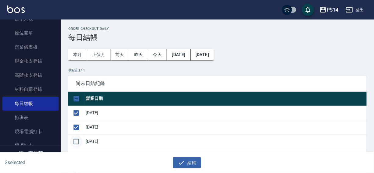
checkbox input "true"
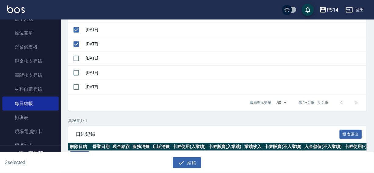
scroll to position [111, 0]
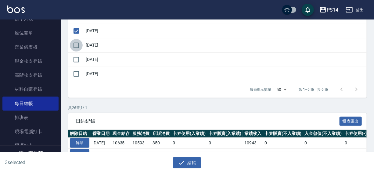
click at [78, 46] on input "checkbox" at bounding box center [76, 45] width 13 height 13
checkbox input "true"
click at [188, 165] on button "結帳" at bounding box center [187, 162] width 28 height 11
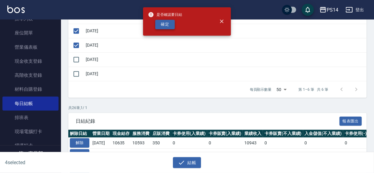
click at [165, 23] on button "確定" at bounding box center [164, 24] width 19 height 9
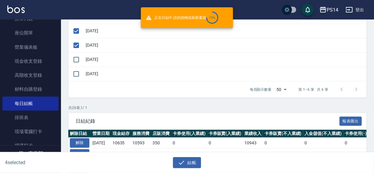
checkbox input "false"
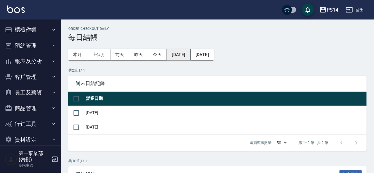
click at [184, 55] on button "[DATE]" at bounding box center [178, 54] width 23 height 11
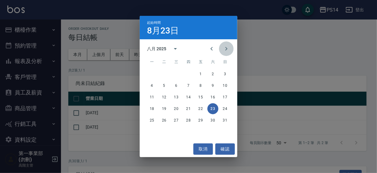
click at [226, 49] on icon "Next month" at bounding box center [226, 49] width 2 height 4
click at [151, 73] on button "1" at bounding box center [151, 74] width 11 height 11
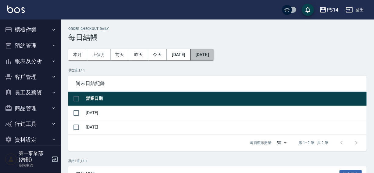
click at [214, 54] on button "[DATE]" at bounding box center [201, 54] width 23 height 11
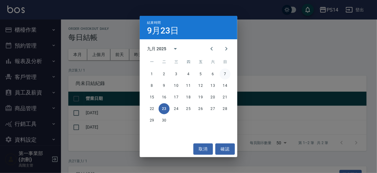
click at [225, 76] on button "7" at bounding box center [224, 74] width 11 height 11
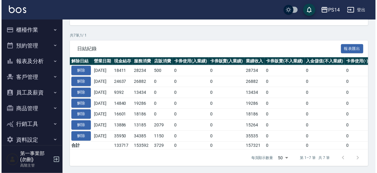
scroll to position [101, 0]
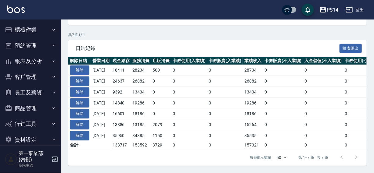
click at [335, 9] on div "PS14" at bounding box center [332, 10] width 12 height 8
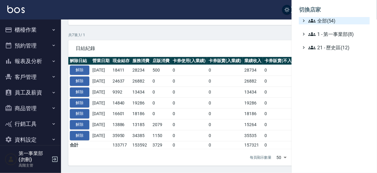
click at [328, 21] on span "全部(54)" at bounding box center [337, 20] width 59 height 7
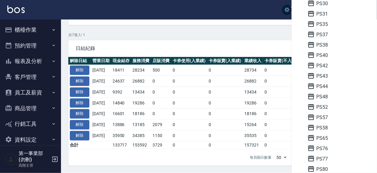
scroll to position [152, 0]
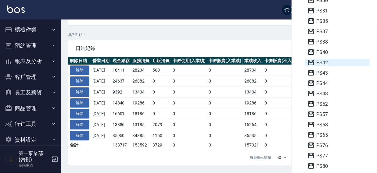
click at [321, 63] on span "PS42" at bounding box center [337, 62] width 60 height 7
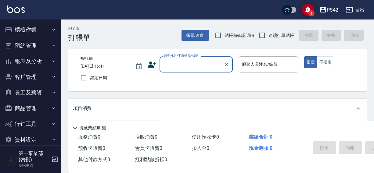
click at [21, 29] on button "櫃檯作業" at bounding box center [30, 30] width 56 height 16
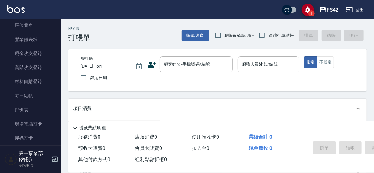
scroll to position [73, 0]
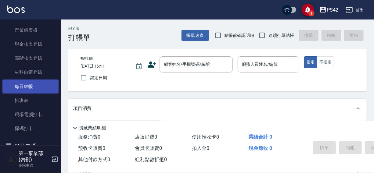
click at [25, 88] on link "每日結帳" at bounding box center [30, 87] width 56 height 14
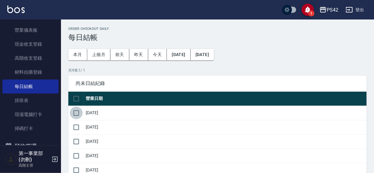
click at [78, 112] on input "checkbox" at bounding box center [76, 113] width 13 height 13
checkbox input "true"
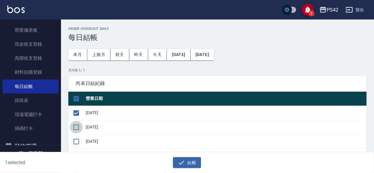
drag, startPoint x: 78, startPoint y: 124, endPoint x: 74, endPoint y: 136, distance: 13.2
click at [77, 127] on input "checkbox" at bounding box center [76, 127] width 13 height 13
checkbox input "true"
click at [73, 140] on input "checkbox" at bounding box center [76, 141] width 13 height 13
checkbox input "true"
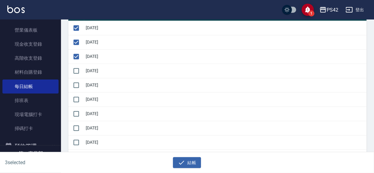
scroll to position [87, 0]
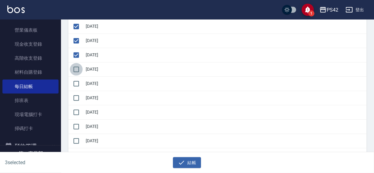
click at [82, 69] on input "checkbox" at bounding box center [76, 69] width 13 height 13
checkbox input "true"
click at [76, 81] on input "checkbox" at bounding box center [76, 83] width 13 height 13
checkbox input "true"
drag, startPoint x: 72, startPoint y: 100, endPoint x: 74, endPoint y: 112, distance: 12.1
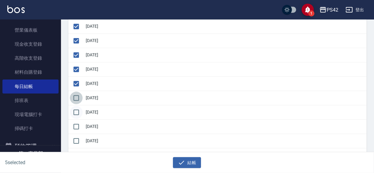
click at [72, 100] on input "checkbox" at bounding box center [76, 98] width 13 height 13
checkbox input "true"
click at [74, 112] on input "checkbox" at bounding box center [76, 112] width 13 height 13
checkbox input "true"
click at [192, 159] on button "結帳" at bounding box center [187, 162] width 28 height 11
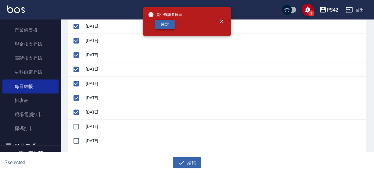
click at [166, 22] on button "確定" at bounding box center [164, 24] width 19 height 9
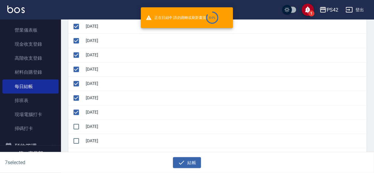
checkbox input "false"
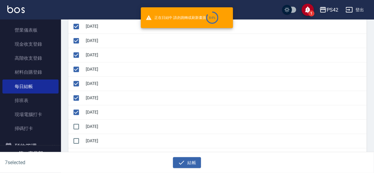
checkbox input "false"
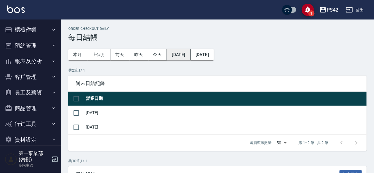
click at [186, 56] on button "[DATE]" at bounding box center [178, 54] width 23 height 11
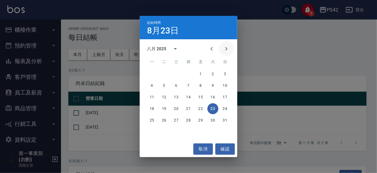
click at [227, 48] on icon "Next month" at bounding box center [225, 48] width 7 height 7
click at [152, 95] on button "15" at bounding box center [151, 97] width 11 height 11
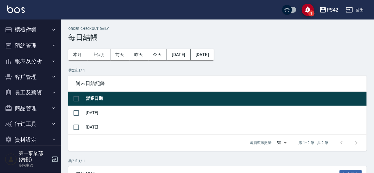
click at [214, 55] on button "[DATE]" at bounding box center [201, 54] width 23 height 11
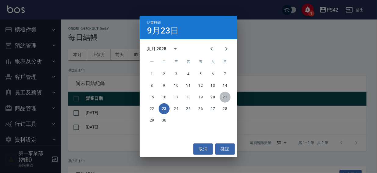
click at [224, 96] on button "21" at bounding box center [224, 97] width 11 height 11
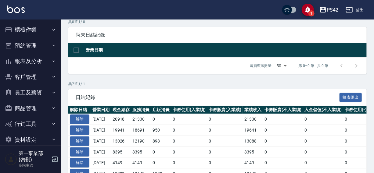
scroll to position [101, 0]
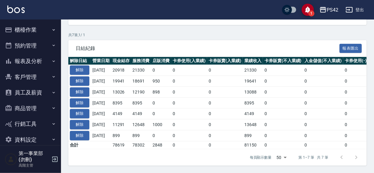
click at [25, 94] on button "員工及薪資" at bounding box center [30, 93] width 56 height 16
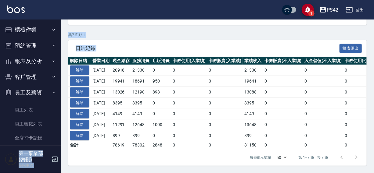
drag, startPoint x: 61, startPoint y: 76, endPoint x: 60, endPoint y: 86, distance: 10.1
click at [60, 86] on div "1 PS42 登出 櫃檯作業 打帳單 帳單列表 掛單列表 座位開單 營業儀表板 現金收支登錄 高階收支登錄 材料自購登錄 每日結帳 排班表 現場電腦打卡 掃碼…" at bounding box center [187, 38] width 374 height 271
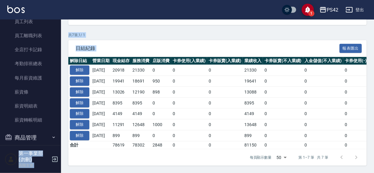
scroll to position [89, 0]
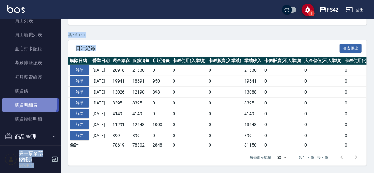
click at [27, 103] on link "薪資明細表" at bounding box center [30, 105] width 56 height 14
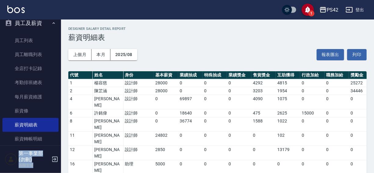
scroll to position [68, 0]
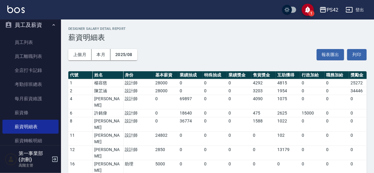
drag, startPoint x: 58, startPoint y: 73, endPoint x: 60, endPoint y: 49, distance: 23.3
click at [60, 49] on nav "櫃檯作業 打帳單 帳單列表 掛單列表 座位開單 營業儀表板 現金收支登錄 高階收支登錄 材料自購登錄 每日結帳 排班表 現場電腦打卡 掃碼打卡 預約管理 預約…" at bounding box center [30, 82] width 61 height 126
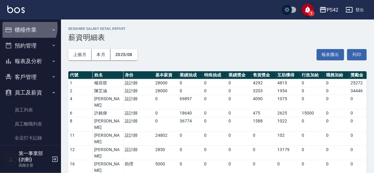
click at [26, 27] on button "櫃檯作業" at bounding box center [30, 30] width 56 height 16
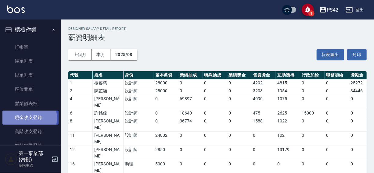
click at [27, 118] on link "現金收支登錄" at bounding box center [30, 118] width 56 height 14
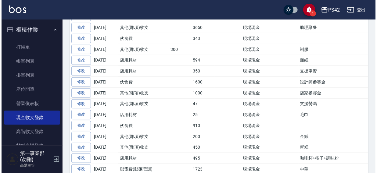
scroll to position [227, 0]
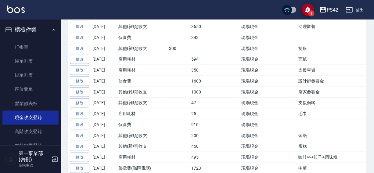
click at [331, 10] on div "PS42" at bounding box center [332, 10] width 12 height 8
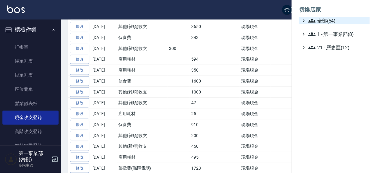
click at [328, 20] on span "全部(54)" at bounding box center [337, 20] width 59 height 7
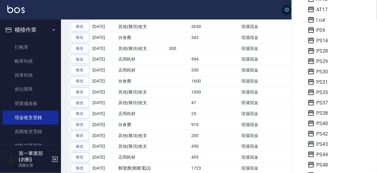
scroll to position [98, 0]
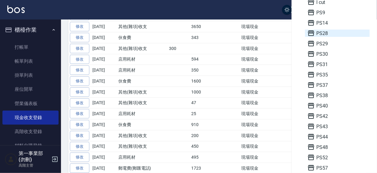
click at [328, 35] on span "PS28" at bounding box center [337, 33] width 60 height 7
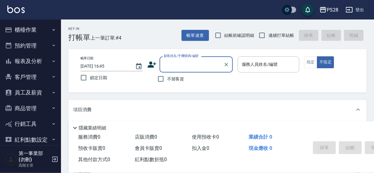
click at [21, 29] on button "櫃檯作業" at bounding box center [30, 30] width 56 height 16
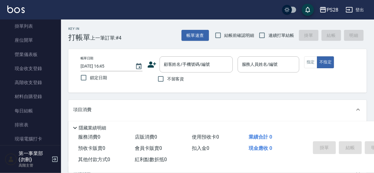
scroll to position [65, 0]
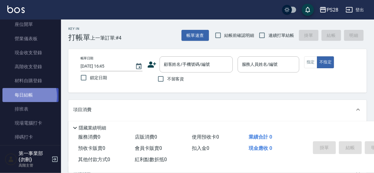
click at [23, 96] on link "每日結帳" at bounding box center [30, 95] width 56 height 14
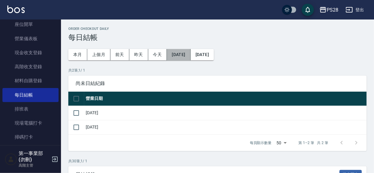
click at [175, 56] on button "[DATE]" at bounding box center [178, 54] width 23 height 11
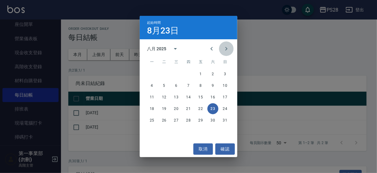
click at [231, 51] on button "Next month" at bounding box center [226, 48] width 15 height 15
click at [151, 95] on button "15" at bounding box center [151, 97] width 11 height 11
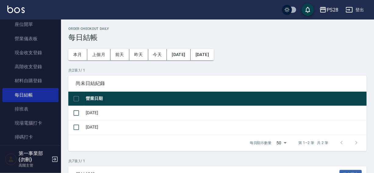
click at [214, 54] on button "[DATE]" at bounding box center [201, 54] width 23 height 11
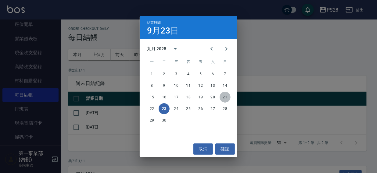
click at [224, 95] on button "21" at bounding box center [224, 97] width 11 height 11
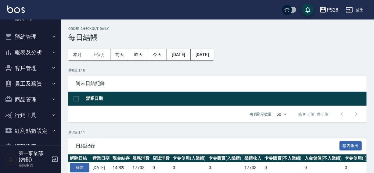
scroll to position [199, 0]
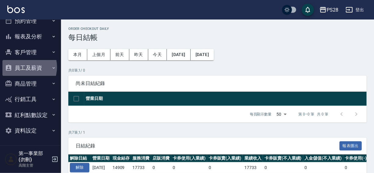
click at [22, 67] on button "員工及薪資" at bounding box center [30, 68] width 56 height 16
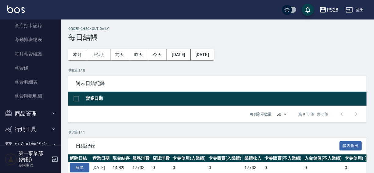
scroll to position [289, 0]
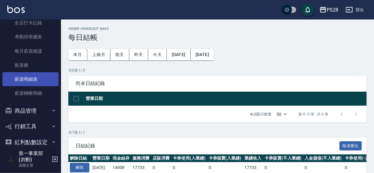
click at [24, 79] on link "薪資明細表" at bounding box center [30, 79] width 56 height 14
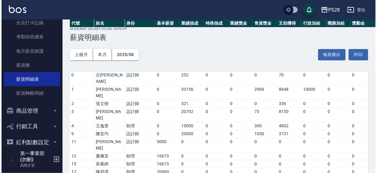
scroll to position [128, 0]
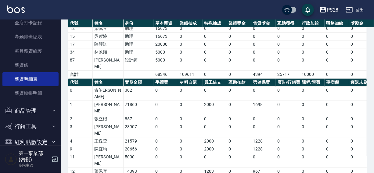
click at [328, 9] on div "PS28" at bounding box center [332, 10] width 12 height 8
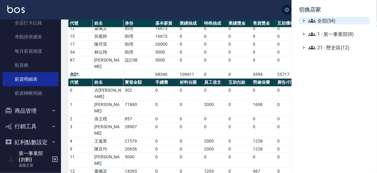
click at [328, 20] on span "全部(54)" at bounding box center [337, 20] width 59 height 7
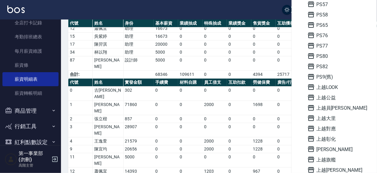
scroll to position [437, 0]
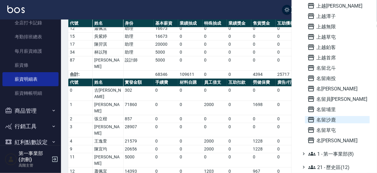
click at [328, 119] on span "名留沙鹿" at bounding box center [337, 119] width 60 height 7
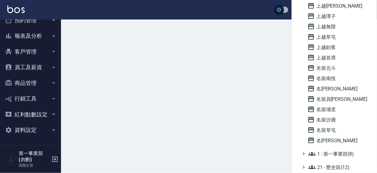
scroll to position [25, 0]
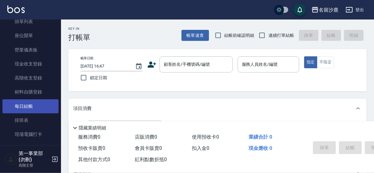
scroll to position [55, 0]
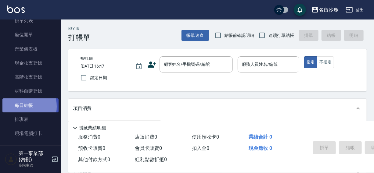
click at [20, 106] on link "每日結帳" at bounding box center [30, 105] width 56 height 14
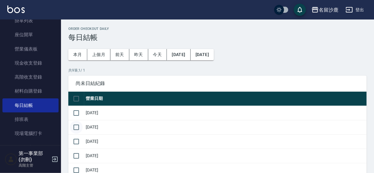
drag, startPoint x: 76, startPoint y: 112, endPoint x: 73, endPoint y: 122, distance: 10.0
click at [76, 113] on input "checkbox" at bounding box center [76, 113] width 13 height 13
checkbox input "true"
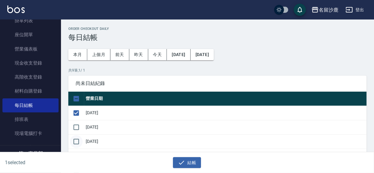
drag, startPoint x: 73, startPoint y: 125, endPoint x: 73, endPoint y: 135, distance: 10.7
click at [73, 125] on input "checkbox" at bounding box center [76, 127] width 13 height 13
checkbox input "true"
click at [74, 136] on input "checkbox" at bounding box center [76, 141] width 13 height 13
checkbox input "true"
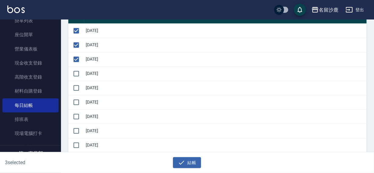
scroll to position [83, 0]
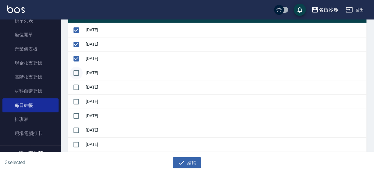
click at [79, 72] on input "checkbox" at bounding box center [76, 73] width 13 height 13
checkbox input "true"
drag, startPoint x: 79, startPoint y: 84, endPoint x: 78, endPoint y: 91, distance: 7.4
click at [79, 85] on input "checkbox" at bounding box center [76, 87] width 13 height 13
checkbox input "true"
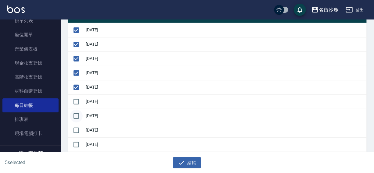
drag, startPoint x: 76, startPoint y: 101, endPoint x: 75, endPoint y: 115, distance: 14.0
click at [76, 103] on input "checkbox" at bounding box center [76, 101] width 13 height 13
checkbox input "true"
click at [75, 119] on input "checkbox" at bounding box center [76, 116] width 13 height 13
checkbox input "true"
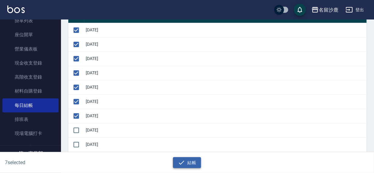
click at [182, 163] on icon "button" at bounding box center [181, 163] width 5 height 4
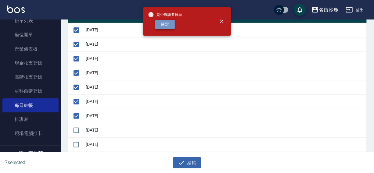
click at [165, 26] on button "確定" at bounding box center [164, 24] width 19 height 9
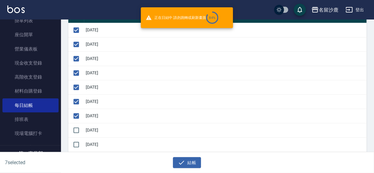
checkbox input "false"
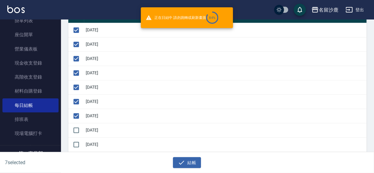
checkbox input "false"
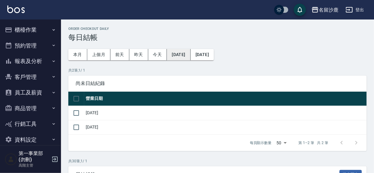
click at [189, 55] on button "[DATE]" at bounding box center [178, 54] width 23 height 11
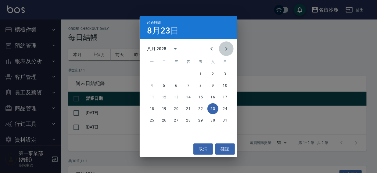
click at [228, 48] on icon "Next month" at bounding box center [225, 48] width 7 height 7
click at [177, 84] on button "10" at bounding box center [176, 85] width 11 height 11
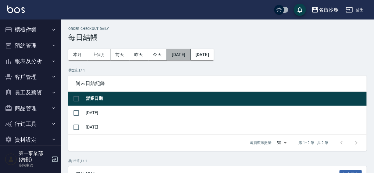
click at [179, 55] on button "[DATE]" at bounding box center [178, 54] width 23 height 11
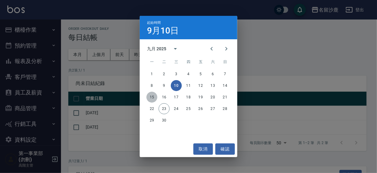
click at [150, 97] on button "15" at bounding box center [151, 97] width 11 height 11
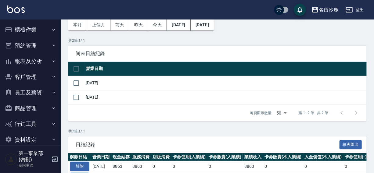
scroll to position [8, 0]
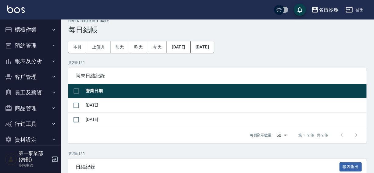
click at [22, 29] on button "櫃檯作業" at bounding box center [30, 30] width 56 height 16
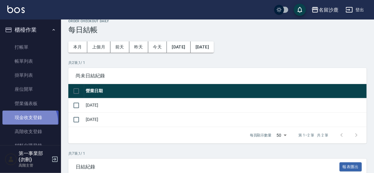
click at [27, 122] on link "現金收支登錄" at bounding box center [30, 118] width 56 height 14
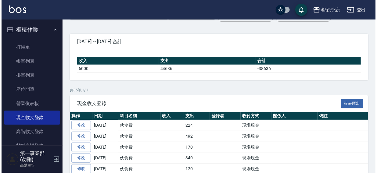
scroll to position [34, 0]
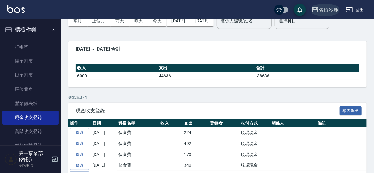
click at [317, 9] on icon "button" at bounding box center [314, 9] width 7 height 7
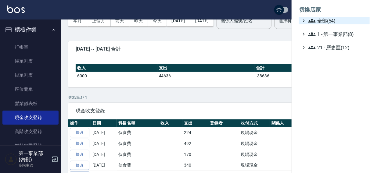
click at [321, 18] on span "全部(54)" at bounding box center [337, 20] width 59 height 7
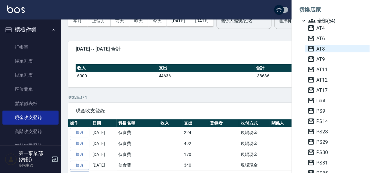
click at [321, 50] on span "AT8" at bounding box center [337, 48] width 60 height 7
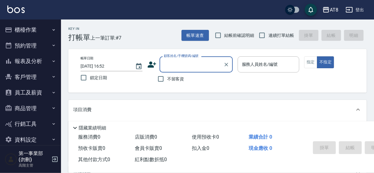
click at [18, 94] on button "員工及薪資" at bounding box center [30, 93] width 56 height 16
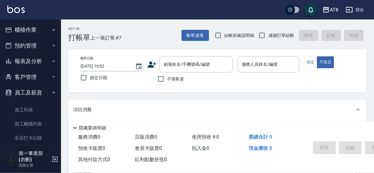
drag, startPoint x: 58, startPoint y: 78, endPoint x: 58, endPoint y: 83, distance: 4.6
click at [58, 83] on nav "櫃檯作業 打帳單 帳單列表 掛單列表 座位開單 營業儀表板 現金收支登錄 高階收支登錄 材料自購登錄 每日結帳 排班表 現場電腦打卡 掃碼打卡 預約管理 預約…" at bounding box center [30, 82] width 61 height 126
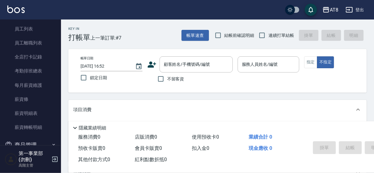
scroll to position [123, 0]
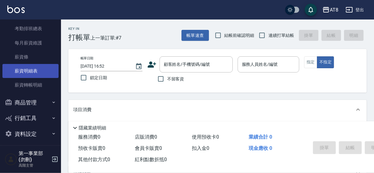
click at [26, 69] on link "薪資明細表" at bounding box center [30, 71] width 56 height 14
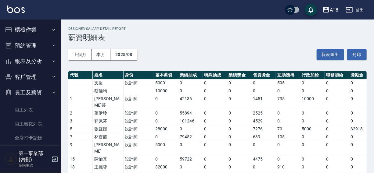
click at [33, 29] on button "櫃檯作業" at bounding box center [30, 30] width 56 height 16
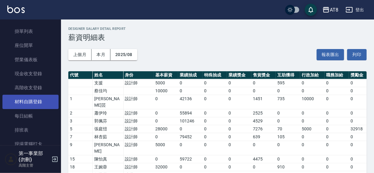
scroll to position [50, 0]
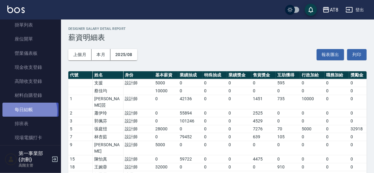
click at [26, 111] on link "每日結帳" at bounding box center [30, 110] width 56 height 14
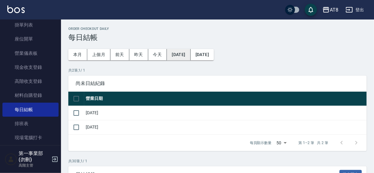
click at [176, 54] on button "[DATE]" at bounding box center [178, 54] width 23 height 11
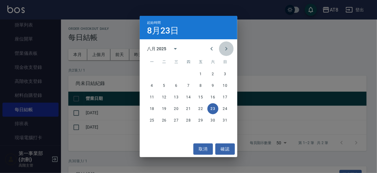
click at [228, 50] on icon "Next month" at bounding box center [225, 48] width 7 height 7
click at [175, 87] on button "10" at bounding box center [176, 85] width 11 height 11
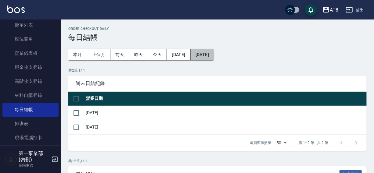
click at [214, 53] on button "[DATE]" at bounding box center [201, 54] width 23 height 11
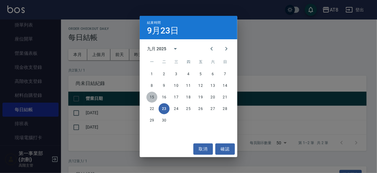
click at [152, 97] on button "15" at bounding box center [151, 97] width 11 height 11
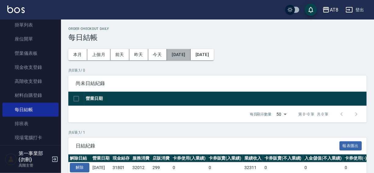
click at [183, 56] on button "[DATE]" at bounding box center [178, 54] width 23 height 11
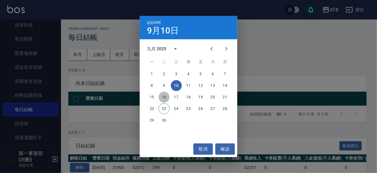
click at [163, 98] on button "16" at bounding box center [163, 97] width 11 height 11
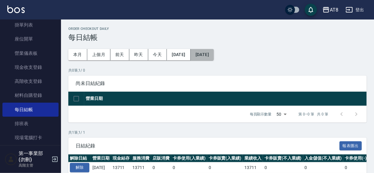
click at [214, 55] on button "[DATE]" at bounding box center [201, 54] width 23 height 11
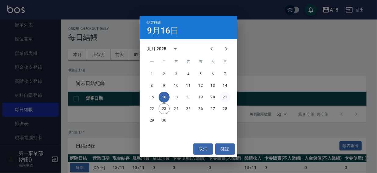
click at [224, 96] on button "21" at bounding box center [224, 97] width 11 height 11
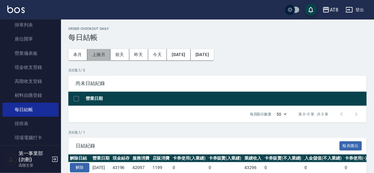
click at [97, 54] on button "上個月" at bounding box center [98, 54] width 23 height 11
click at [75, 54] on button "本月" at bounding box center [77, 54] width 19 height 11
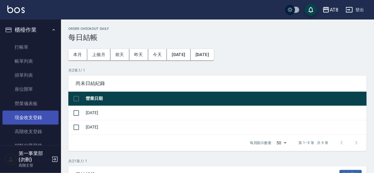
click at [26, 119] on link "現金收支登錄" at bounding box center [30, 118] width 56 height 14
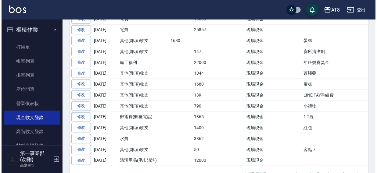
scroll to position [271, 0]
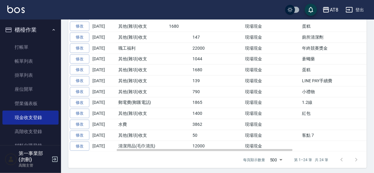
click at [292, 47] on td at bounding box center [287, 48] width 27 height 11
click at [328, 11] on icon "button" at bounding box center [325, 9] width 7 height 7
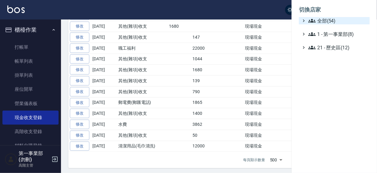
click at [328, 19] on span "全部(54)" at bounding box center [337, 20] width 59 height 7
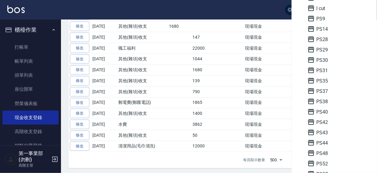
scroll to position [117, 0]
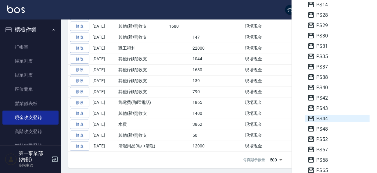
click at [324, 119] on span "PS44" at bounding box center [337, 118] width 60 height 7
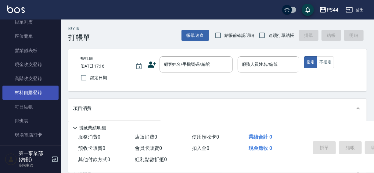
scroll to position [57, 0]
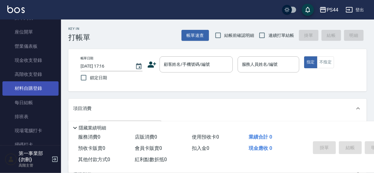
drag, startPoint x: 18, startPoint y: 96, endPoint x: 21, endPoint y: 94, distance: 3.8
click at [18, 96] on link "每日結帳" at bounding box center [30, 103] width 56 height 14
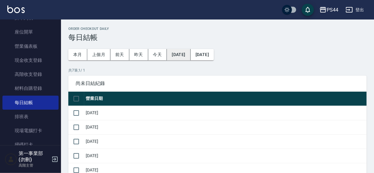
click at [179, 54] on button "[DATE]" at bounding box center [178, 54] width 23 height 11
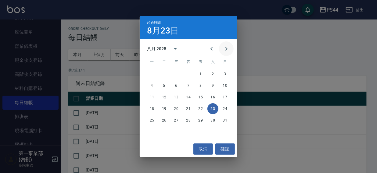
click at [225, 49] on icon "Next month" at bounding box center [225, 48] width 7 height 7
click at [213, 73] on button "6" at bounding box center [212, 74] width 11 height 11
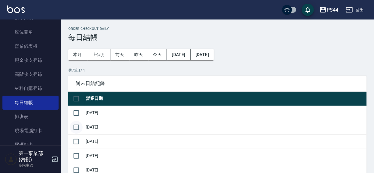
drag, startPoint x: 79, startPoint y: 114, endPoint x: 78, endPoint y: 121, distance: 6.7
click at [78, 114] on input "checkbox" at bounding box center [76, 113] width 13 height 13
checkbox input "true"
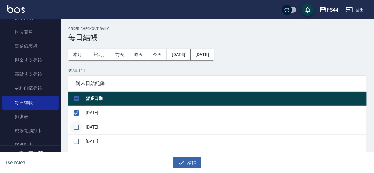
click at [78, 127] on input "checkbox" at bounding box center [76, 127] width 13 height 13
checkbox input "true"
click at [75, 140] on input "checkbox" at bounding box center [76, 141] width 13 height 13
checkbox input "true"
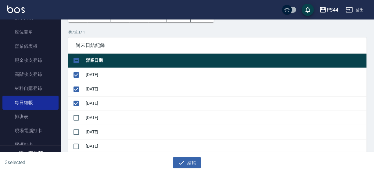
scroll to position [60, 0]
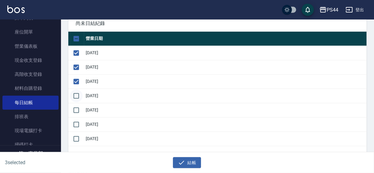
click at [77, 95] on input "checkbox" at bounding box center [76, 96] width 13 height 13
checkbox input "true"
click at [76, 109] on input "checkbox" at bounding box center [76, 110] width 13 height 13
checkbox input "true"
click at [184, 160] on icon "button" at bounding box center [181, 162] width 7 height 7
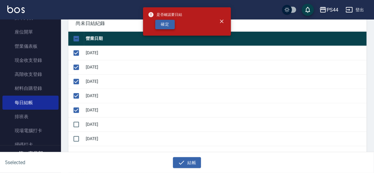
click at [167, 25] on button "確定" at bounding box center [164, 24] width 19 height 9
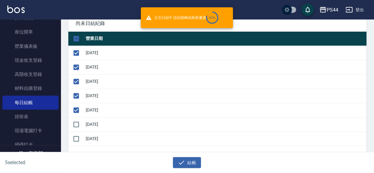
checkbox input "false"
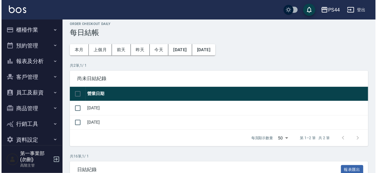
scroll to position [3, 0]
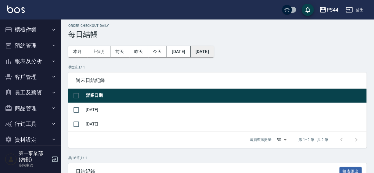
click at [212, 53] on button "[DATE]" at bounding box center [201, 51] width 23 height 11
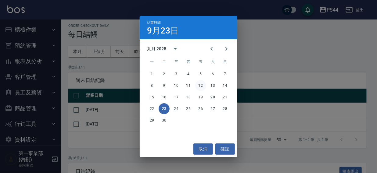
click at [200, 86] on button "12" at bounding box center [200, 85] width 11 height 11
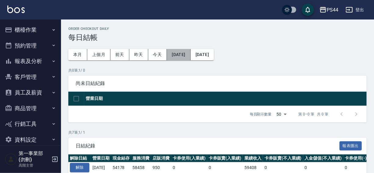
click at [183, 53] on button "[DATE]" at bounding box center [178, 54] width 23 height 11
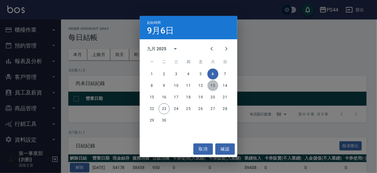
click at [213, 85] on button "13" at bounding box center [212, 85] width 11 height 11
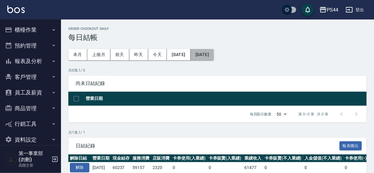
click at [214, 55] on button "[DATE]" at bounding box center [201, 54] width 23 height 11
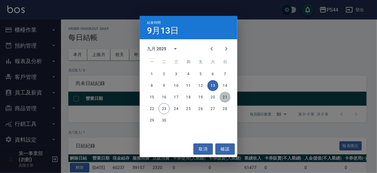
click at [223, 97] on button "21" at bounding box center [224, 97] width 11 height 11
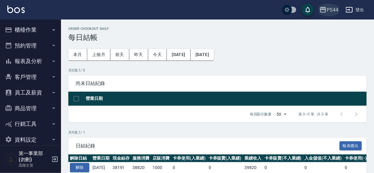
click at [335, 10] on div "PS44" at bounding box center [332, 10] width 12 height 8
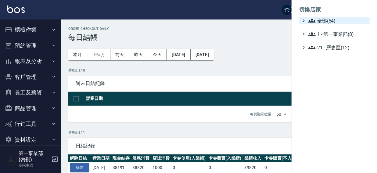
click at [324, 19] on span "全部(54)" at bounding box center [337, 20] width 59 height 7
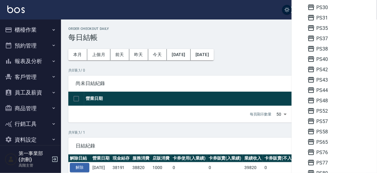
scroll to position [146, 0]
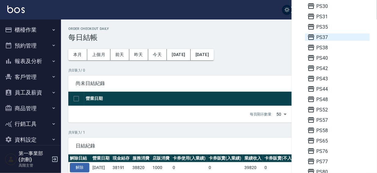
click at [328, 36] on span "PS37" at bounding box center [337, 37] width 60 height 7
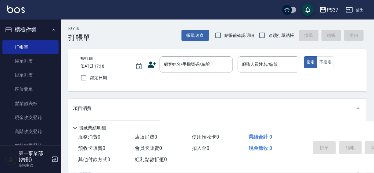
drag, startPoint x: 58, startPoint y: 46, endPoint x: 58, endPoint y: 78, distance: 31.4
click at [58, 78] on nav "櫃檯作業 打帳單 帳單列表 掛單列表 座位開單 營業儀表板 現金收支登錄 高階收支登錄 材料自購登錄 每日結帳 排班表 現場電腦打卡 掃碼打卡 預約管理 預約…" at bounding box center [30, 82] width 61 height 126
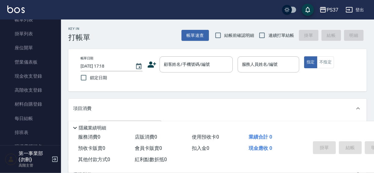
scroll to position [58, 0]
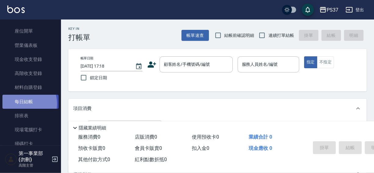
click at [21, 104] on link "每日結帳" at bounding box center [30, 102] width 56 height 14
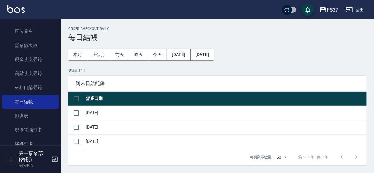
click at [179, 56] on button "[DATE]" at bounding box center [178, 54] width 23 height 11
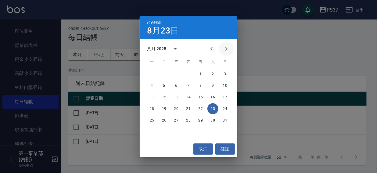
click at [225, 49] on icon "Next month" at bounding box center [225, 48] width 7 height 7
click at [149, 98] on button "15" at bounding box center [151, 97] width 11 height 11
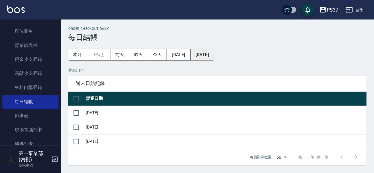
click at [214, 55] on button "[DATE]" at bounding box center [201, 54] width 23 height 11
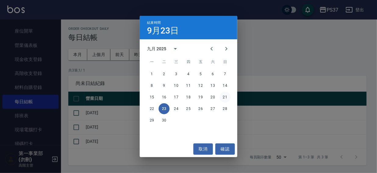
click at [226, 97] on button "21" at bounding box center [224, 97] width 11 height 11
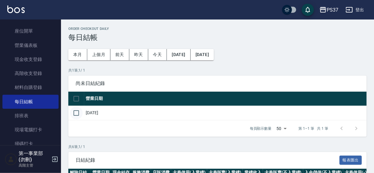
click at [74, 112] on input "checkbox" at bounding box center [76, 113] width 13 height 13
checkbox input "true"
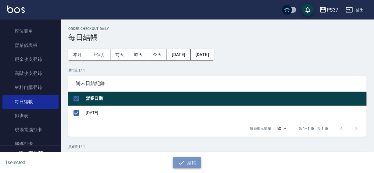
click at [184, 158] on button "結帳" at bounding box center [187, 162] width 28 height 11
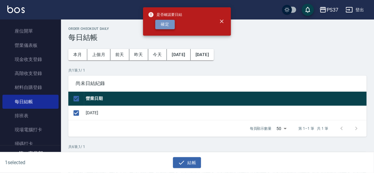
click at [169, 27] on button "確定" at bounding box center [164, 24] width 19 height 9
checkbox input "false"
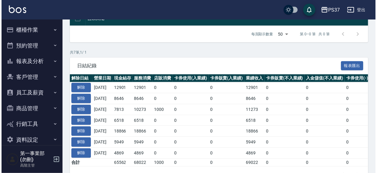
scroll to position [101, 0]
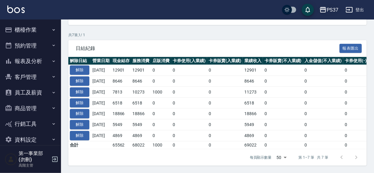
click at [323, 8] on icon "button" at bounding box center [323, 9] width 6 height 5
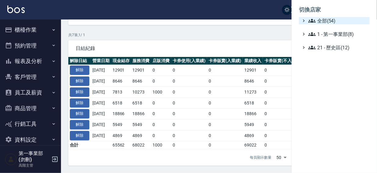
click at [324, 18] on span "全部(54)" at bounding box center [337, 20] width 59 height 7
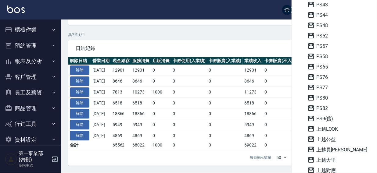
scroll to position [222, 0]
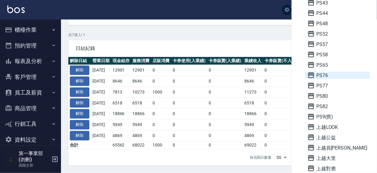
click at [326, 73] on span "PS76" at bounding box center [337, 75] width 60 height 7
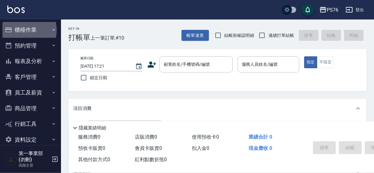
click at [21, 30] on button "櫃檯作業" at bounding box center [30, 30] width 56 height 16
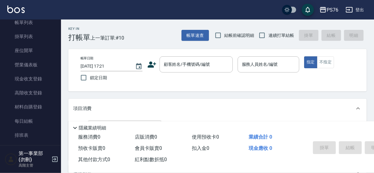
scroll to position [45, 0]
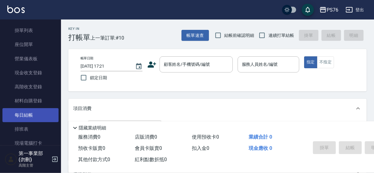
click at [27, 117] on link "每日結帳" at bounding box center [30, 115] width 56 height 14
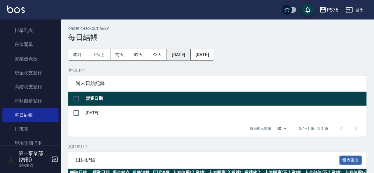
click at [184, 54] on button "[DATE]" at bounding box center [178, 54] width 23 height 11
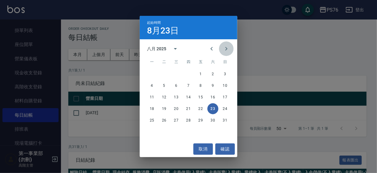
click at [226, 49] on icon "Next month" at bounding box center [226, 49] width 2 height 4
click at [174, 87] on button "10" at bounding box center [176, 85] width 11 height 11
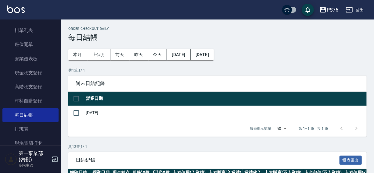
click at [214, 54] on button "[DATE]" at bounding box center [201, 54] width 23 height 11
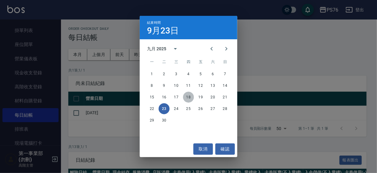
click at [186, 96] on button "18" at bounding box center [188, 97] width 11 height 11
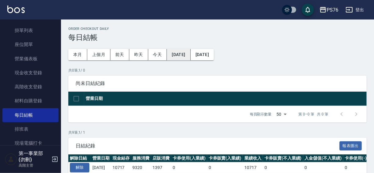
click at [181, 51] on button "[DATE]" at bounding box center [178, 54] width 23 height 11
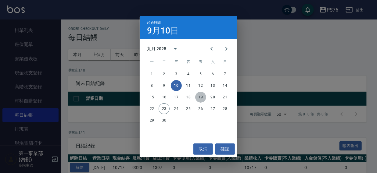
click at [198, 97] on button "19" at bounding box center [200, 97] width 11 height 11
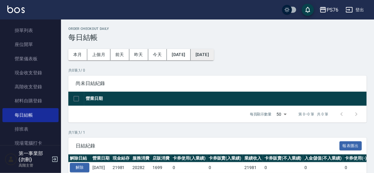
click at [214, 57] on button "[DATE]" at bounding box center [201, 54] width 23 height 11
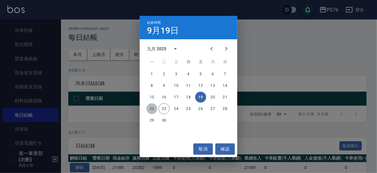
click at [151, 107] on button "22" at bounding box center [151, 108] width 11 height 11
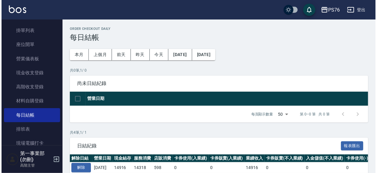
scroll to position [69, 0]
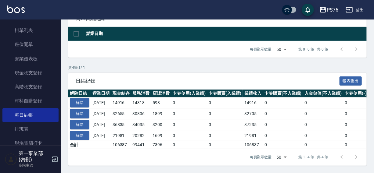
click at [328, 8] on div "PS76" at bounding box center [332, 10] width 12 height 8
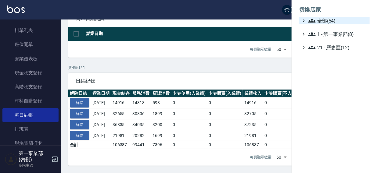
click at [327, 19] on span "全部(54)" at bounding box center [337, 20] width 59 height 7
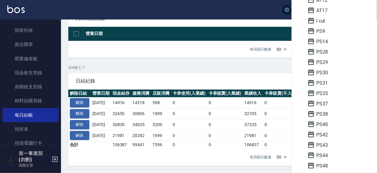
scroll to position [85, 0]
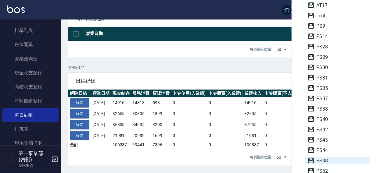
click at [324, 160] on span "PS48" at bounding box center [337, 160] width 60 height 7
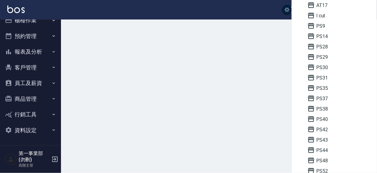
scroll to position [9, 0]
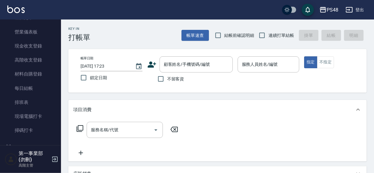
scroll to position [82, 0]
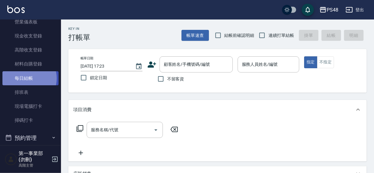
click at [27, 78] on link "每日結帳" at bounding box center [30, 78] width 56 height 14
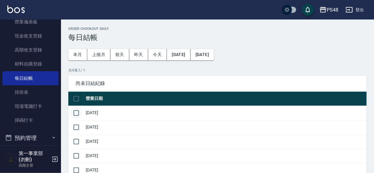
click at [81, 112] on input "checkbox" at bounding box center [76, 113] width 13 height 13
checkbox input "true"
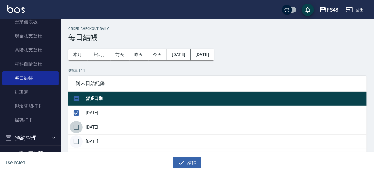
drag, startPoint x: 79, startPoint y: 129, endPoint x: 79, endPoint y: 139, distance: 9.7
click at [79, 129] on input "checkbox" at bounding box center [76, 127] width 13 height 13
checkbox input "true"
click at [79, 143] on input "checkbox" at bounding box center [76, 141] width 13 height 13
checkbox input "true"
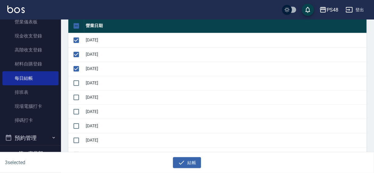
scroll to position [96, 0]
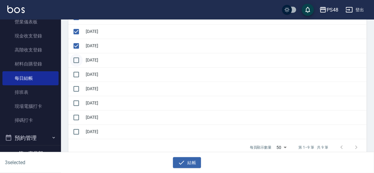
click at [76, 61] on input "checkbox" at bounding box center [76, 60] width 13 height 13
checkbox input "true"
drag, startPoint x: 77, startPoint y: 73, endPoint x: 74, endPoint y: 92, distance: 18.8
click at [77, 75] on input "checkbox" at bounding box center [76, 74] width 13 height 13
checkbox input "true"
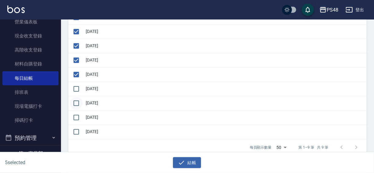
drag, startPoint x: 75, startPoint y: 90, endPoint x: 75, endPoint y: 102, distance: 11.9
click at [75, 95] on tbody "[DATE] [DATE] [DATE] [DATE] [DATE] [DATE] [DATE] [DATE] [DATE]" at bounding box center [217, 74] width 298 height 129
click at [76, 105] on input "checkbox" at bounding box center [76, 103] width 13 height 13
checkbox input "true"
click at [76, 88] on input "checkbox" at bounding box center [76, 89] width 13 height 13
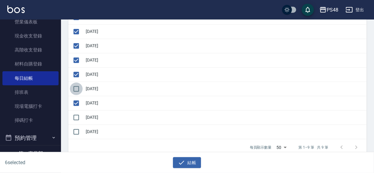
checkbox input "true"
click at [197, 163] on button "結帳" at bounding box center [187, 162] width 28 height 11
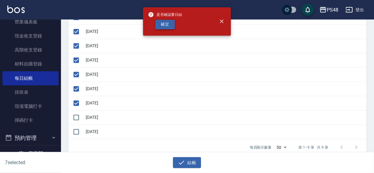
click at [164, 25] on button "確定" at bounding box center [164, 24] width 19 height 9
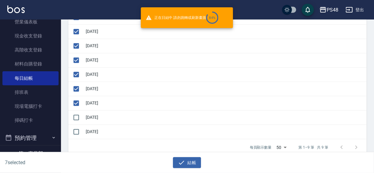
checkbox input "false"
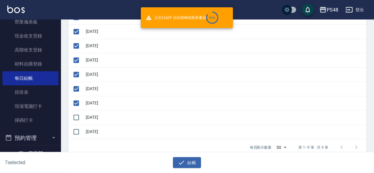
checkbox input "false"
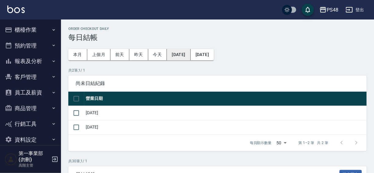
click at [186, 55] on button "2025/08/23" at bounding box center [178, 54] width 23 height 11
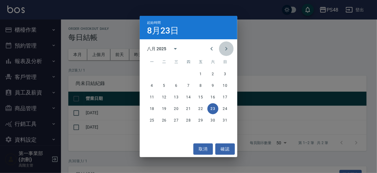
click at [229, 48] on icon "Next month" at bounding box center [225, 48] width 7 height 7
click at [227, 84] on button "14" at bounding box center [224, 85] width 11 height 11
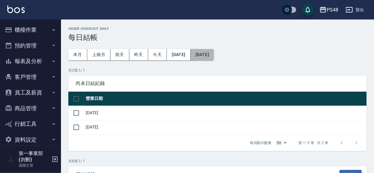
click at [214, 53] on button "[DATE]" at bounding box center [201, 54] width 23 height 11
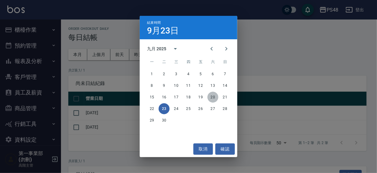
click at [214, 97] on button "20" at bounding box center [212, 97] width 11 height 11
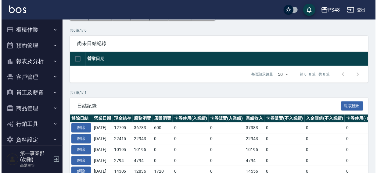
scroll to position [101, 0]
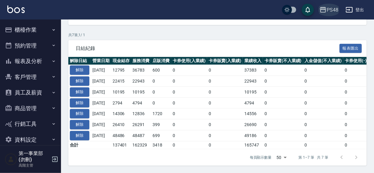
click at [330, 11] on div "PS48" at bounding box center [332, 10] width 12 height 8
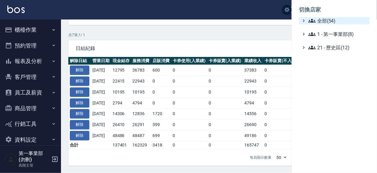
click at [325, 22] on span "全部(54)" at bounding box center [337, 20] width 59 height 7
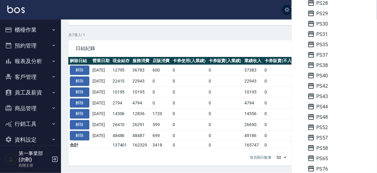
scroll to position [137, 0]
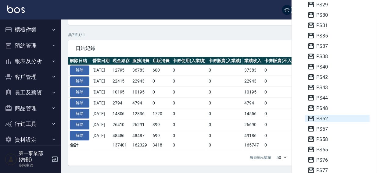
click at [323, 119] on span "PS52" at bounding box center [337, 118] width 60 height 7
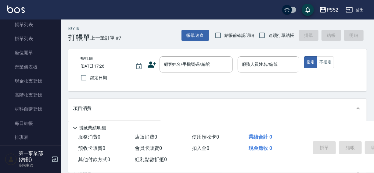
scroll to position [40, 0]
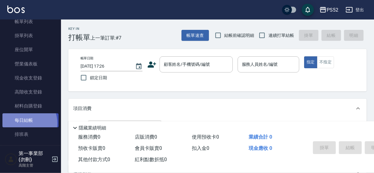
click at [23, 123] on link "每日結帳" at bounding box center [30, 120] width 56 height 14
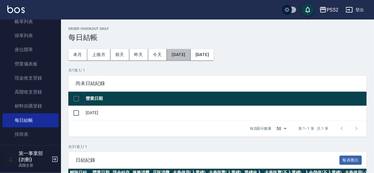
click at [185, 56] on button "[DATE]" at bounding box center [178, 54] width 23 height 11
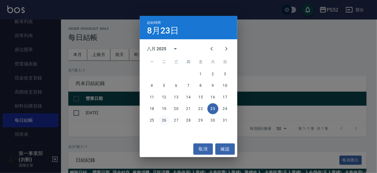
click at [162, 122] on button "26" at bounding box center [163, 120] width 11 height 11
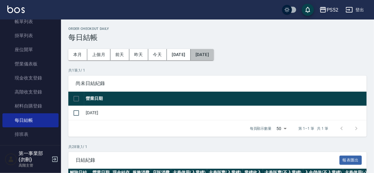
click at [214, 57] on button "[DATE]" at bounding box center [201, 54] width 23 height 11
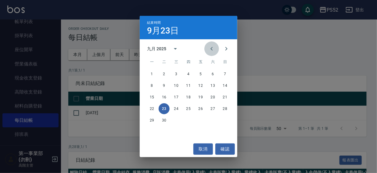
click at [210, 49] on icon "Previous month" at bounding box center [211, 48] width 7 height 7
click at [187, 120] on button "28" at bounding box center [188, 120] width 11 height 11
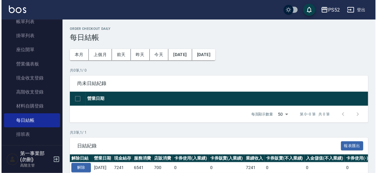
scroll to position [58, 0]
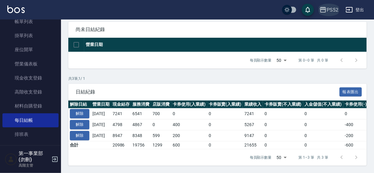
click at [334, 8] on div "PS52" at bounding box center [332, 10] width 12 height 8
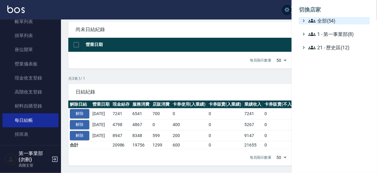
click at [329, 21] on span "全部(54)" at bounding box center [337, 20] width 59 height 7
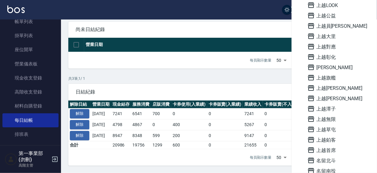
scroll to position [317, 0]
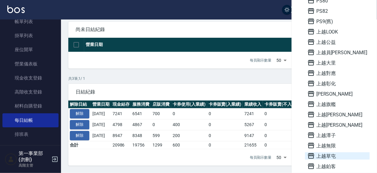
click at [329, 156] on span "上越草屯" at bounding box center [337, 155] width 60 height 7
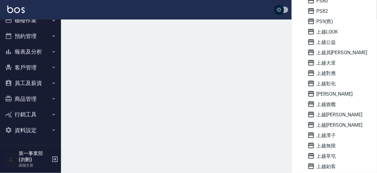
scroll to position [9, 0]
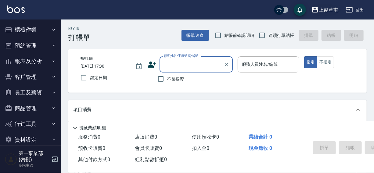
click at [329, 9] on div "上越草屯" at bounding box center [327, 10] width 19 height 8
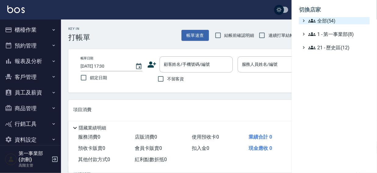
click at [327, 21] on span "全部(54)" at bounding box center [337, 20] width 59 height 7
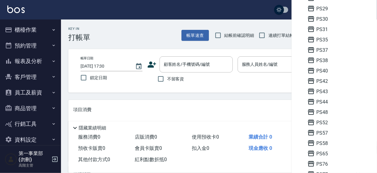
scroll to position [134, 0]
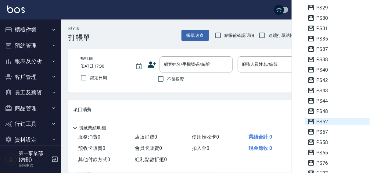
click at [328, 119] on span "PS52" at bounding box center [337, 121] width 60 height 7
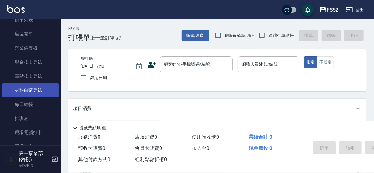
scroll to position [57, 0]
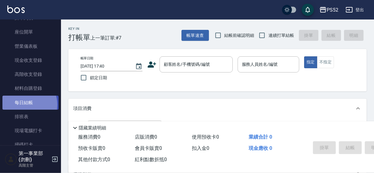
click at [25, 105] on link "每日結帳" at bounding box center [30, 103] width 56 height 14
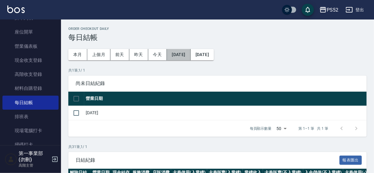
click at [184, 55] on button "[DATE]" at bounding box center [178, 54] width 23 height 11
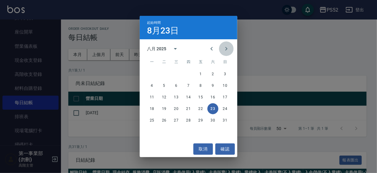
click at [224, 49] on icon "Next month" at bounding box center [225, 48] width 7 height 7
click at [153, 97] on button "15" at bounding box center [151, 97] width 11 height 11
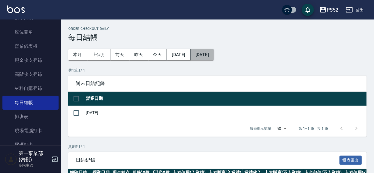
click at [214, 55] on button "[DATE]" at bounding box center [201, 54] width 23 height 11
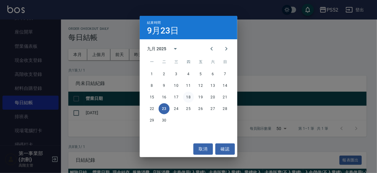
click at [186, 97] on button "18" at bounding box center [188, 97] width 11 height 11
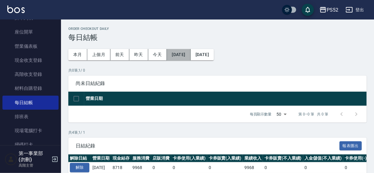
click at [188, 55] on button "[DATE]" at bounding box center [178, 54] width 23 height 11
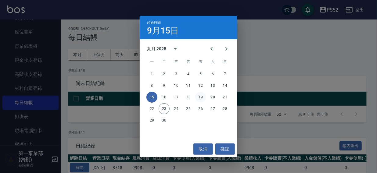
click at [199, 97] on button "19" at bounding box center [200, 97] width 11 height 11
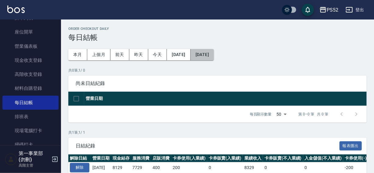
click at [213, 55] on button "[DATE]" at bounding box center [201, 54] width 23 height 11
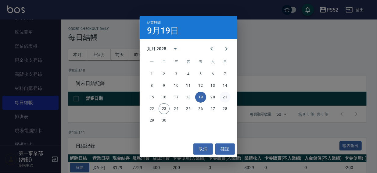
click at [222, 96] on button "21" at bounding box center [224, 97] width 11 height 11
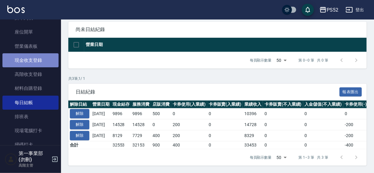
click at [33, 61] on link "現金收支登錄" at bounding box center [30, 60] width 56 height 14
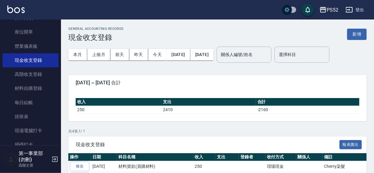
click at [204, 32] on div "GENERAL ACCOUNTING RECORDS 現金收支登錄 新增" at bounding box center [217, 34] width 298 height 15
click at [327, 11] on div "PS52" at bounding box center [332, 10] width 12 height 8
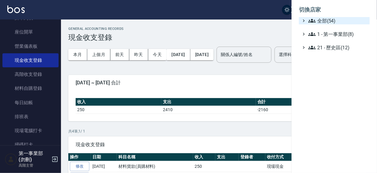
click at [321, 21] on span "全部(54)" at bounding box center [337, 20] width 59 height 7
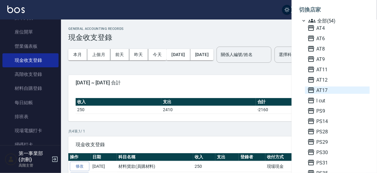
click at [332, 90] on span "AT17" at bounding box center [337, 90] width 60 height 7
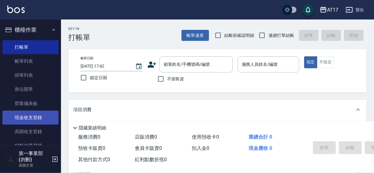
click at [29, 117] on link "現金收支登錄" at bounding box center [30, 118] width 56 height 14
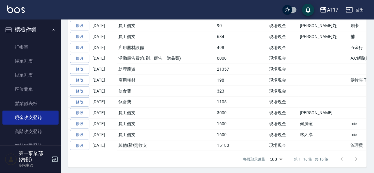
scroll to position [33, 0]
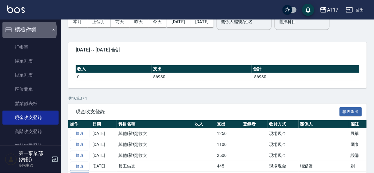
click at [28, 30] on button "櫃檯作業" at bounding box center [30, 30] width 56 height 16
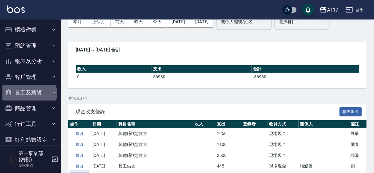
click at [22, 94] on button "員工及薪資" at bounding box center [30, 93] width 56 height 16
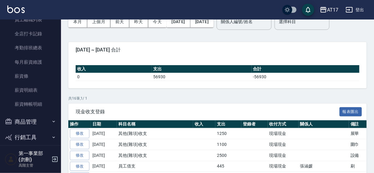
scroll to position [105, 0]
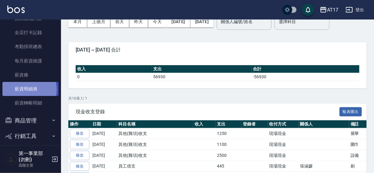
click at [23, 90] on link "薪資明細表" at bounding box center [30, 89] width 56 height 14
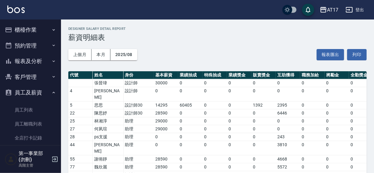
click at [34, 29] on button "櫃檯作業" at bounding box center [30, 30] width 56 height 16
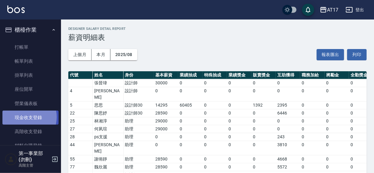
click at [24, 117] on link "現金收支登錄" at bounding box center [30, 118] width 56 height 14
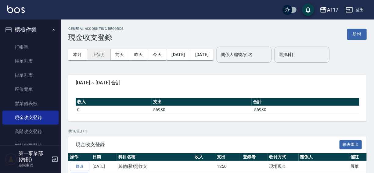
click at [97, 55] on button "上個月" at bounding box center [98, 54] width 23 height 11
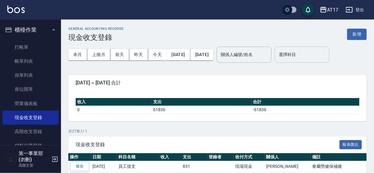
click at [309, 54] on input "選擇科目" at bounding box center [301, 54] width 49 height 11
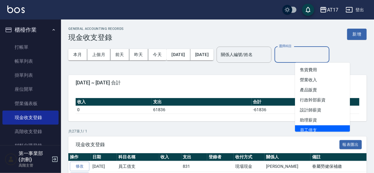
click at [307, 130] on li "員工借支" at bounding box center [322, 130] width 55 height 10
type input "員工借支"
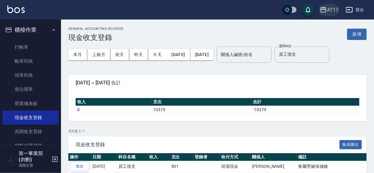
click at [327, 8] on div "AT17" at bounding box center [332, 10] width 11 height 8
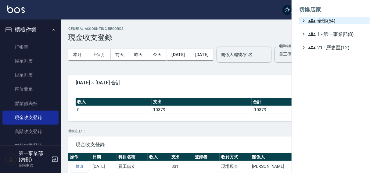
click at [323, 23] on span "全部(54)" at bounding box center [337, 20] width 59 height 7
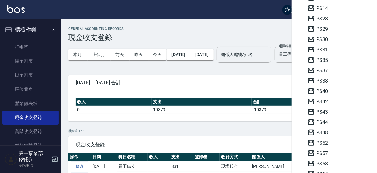
scroll to position [107, 0]
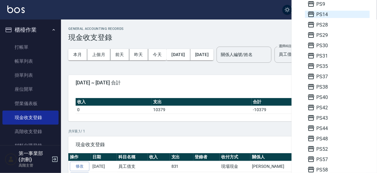
click at [328, 15] on span "PS14" at bounding box center [337, 14] width 60 height 7
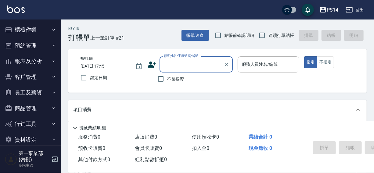
click at [23, 30] on button "櫃檯作業" at bounding box center [30, 30] width 56 height 16
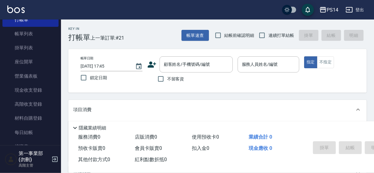
scroll to position [31, 0]
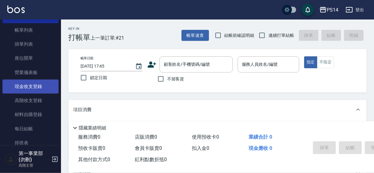
click at [28, 86] on link "現金收支登錄" at bounding box center [30, 87] width 56 height 14
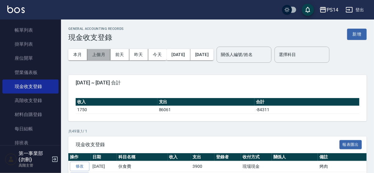
click at [98, 55] on button "上個月" at bounding box center [98, 54] width 23 height 11
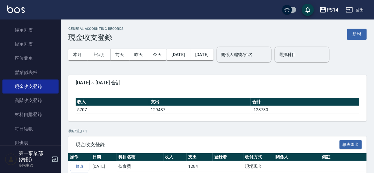
click at [229, 9] on div "PS14 登出" at bounding box center [187, 9] width 374 height 19
click at [225, 12] on div "PS14 登出" at bounding box center [187, 9] width 374 height 19
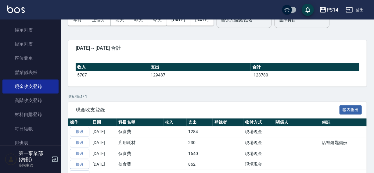
scroll to position [29, 0]
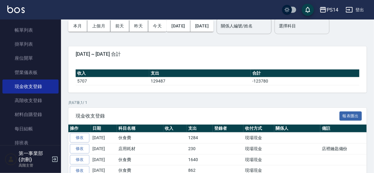
click at [309, 25] on input "選擇科目" at bounding box center [301, 26] width 49 height 11
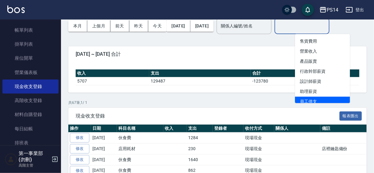
click at [310, 99] on li "員工借支" at bounding box center [322, 102] width 55 height 10
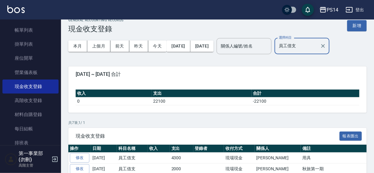
scroll to position [0, 0]
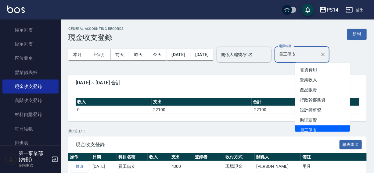
click at [317, 55] on input "員工借支" at bounding box center [297, 54] width 40 height 11
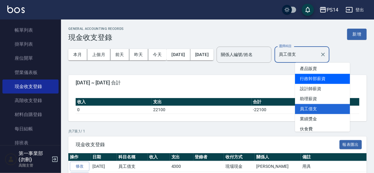
scroll to position [31, 0]
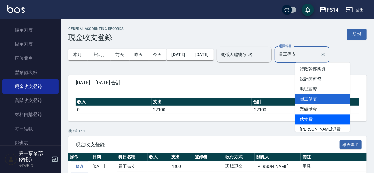
click at [313, 117] on li "伙食費" at bounding box center [322, 119] width 55 height 10
type input "伙食費"
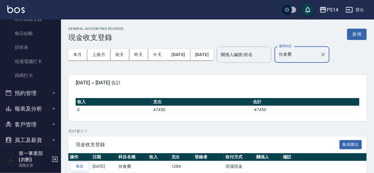
scroll to position [183, 0]
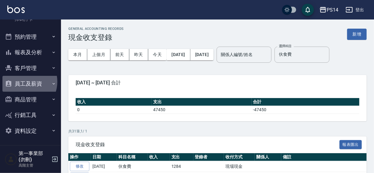
click at [23, 81] on button "員工及薪資" at bounding box center [30, 84] width 56 height 16
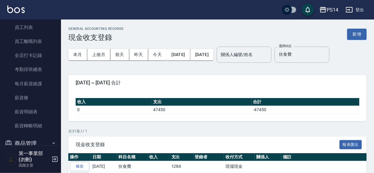
scroll to position [301, 0]
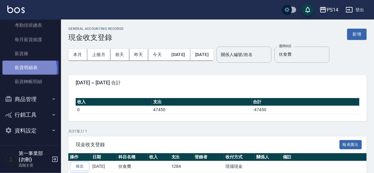
click at [23, 69] on link "薪資明細表" at bounding box center [30, 68] width 56 height 14
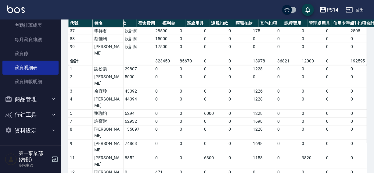
scroll to position [0, 261]
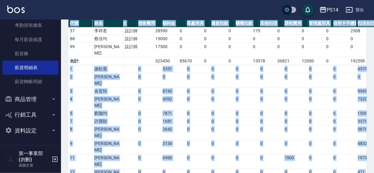
drag, startPoint x: 273, startPoint y: 161, endPoint x: 343, endPoint y: 161, distance: 69.5
click at [343, 161] on div "代號 姓名 實發金額 手續費 材料自購 員工借支 互助扣款 勞健保費 廣告/行銷費 課程/學費 事病假 遲退未刷 代墊款 宿舍費用 福利金 區處用具 違規扣款…" at bounding box center [217, 169] width 298 height 208
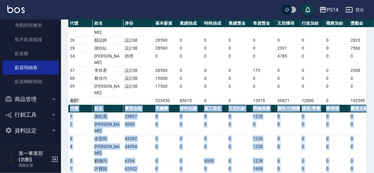
scroll to position [190, 0]
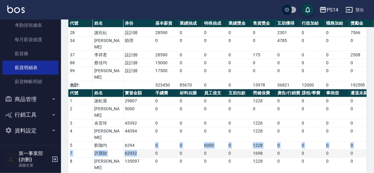
drag, startPoint x: 137, startPoint y: 84, endPoint x: 136, endPoint y: 87, distance: 3.8
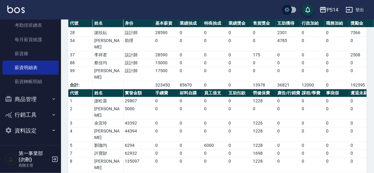
click at [192, 7] on div "PS14 登出" at bounding box center [187, 9] width 374 height 19
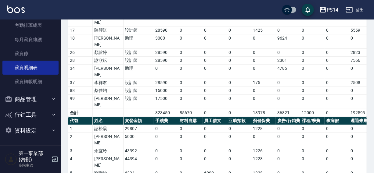
scroll to position [214, 0]
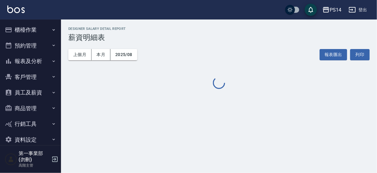
click at [362, 9] on button "登出" at bounding box center [357, 9] width 23 height 11
